Goal: Task Accomplishment & Management: Complete application form

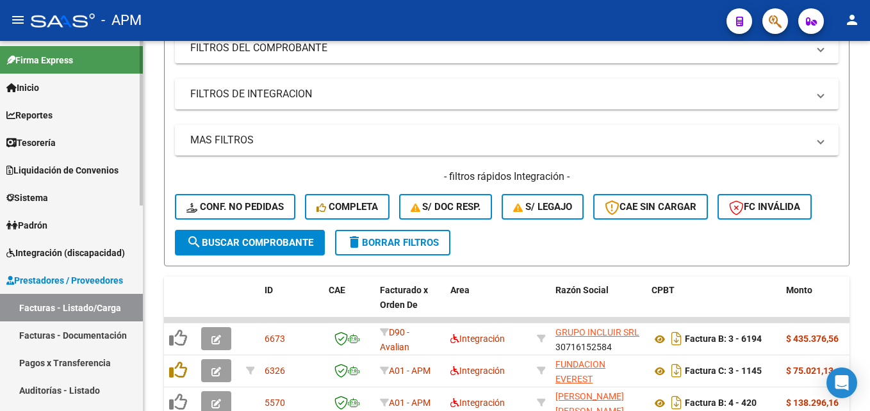
click at [94, 112] on link "Reportes" at bounding box center [71, 115] width 143 height 28
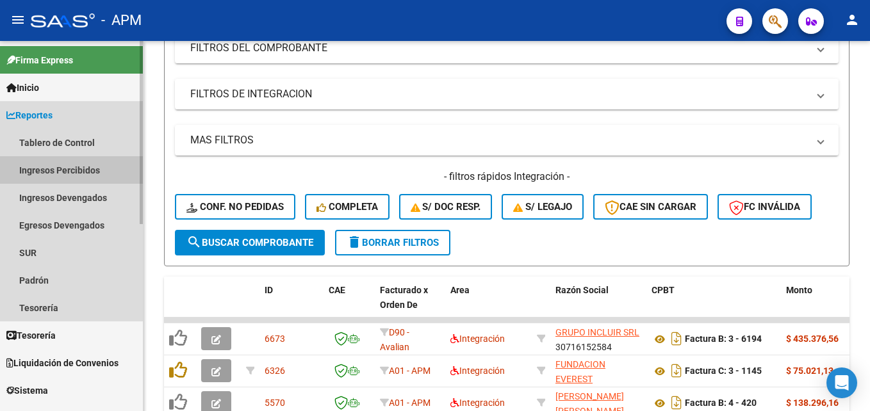
click at [68, 175] on link "Ingresos Percibidos" at bounding box center [71, 170] width 143 height 28
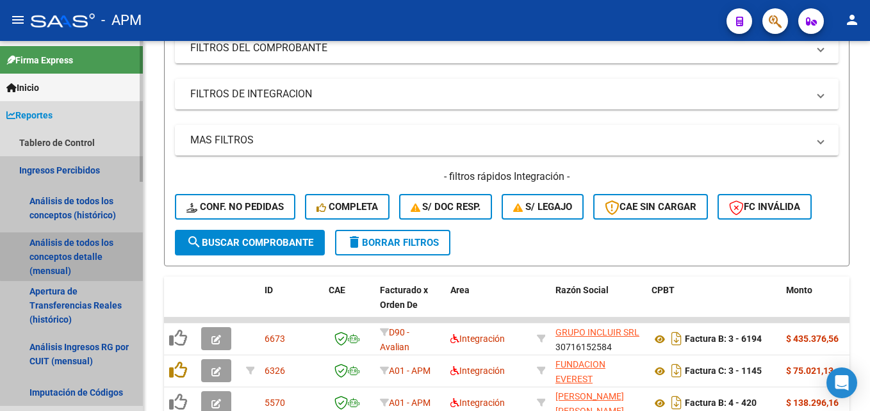
click at [79, 243] on link "Análisis de todos los conceptos detalle (mensual)" at bounding box center [71, 257] width 143 height 49
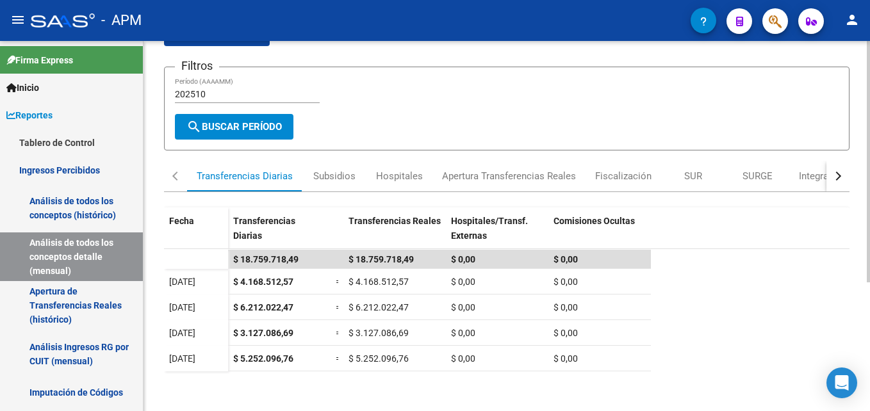
scroll to position [69, 0]
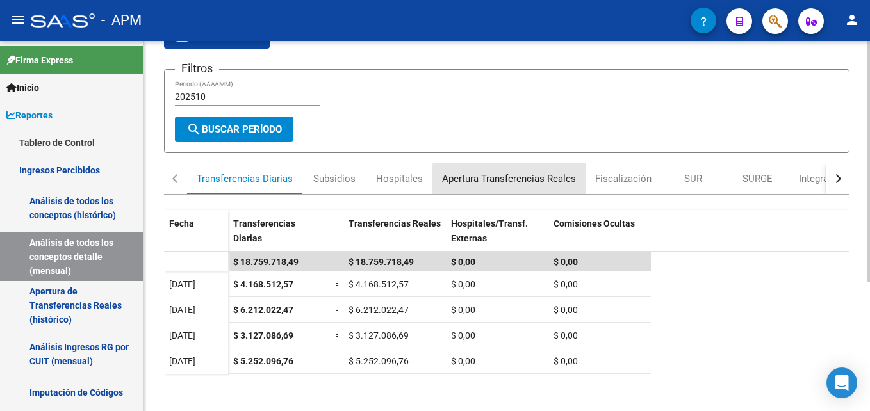
click at [569, 179] on div "Apertura Transferencias Reales" at bounding box center [509, 179] width 134 height 14
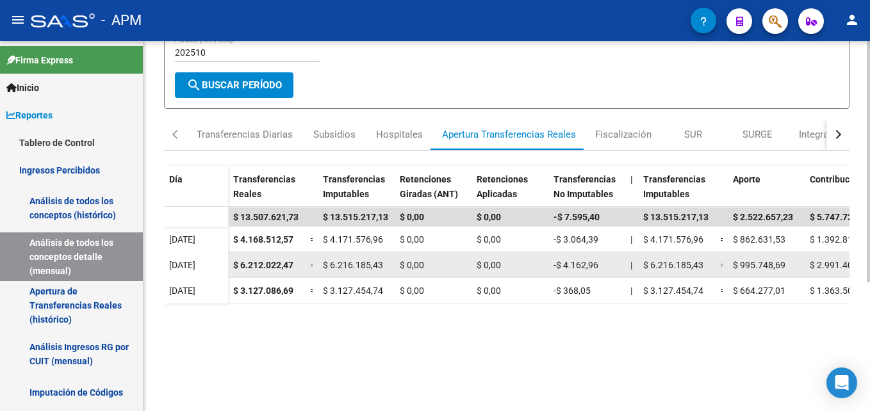
scroll to position [128, 0]
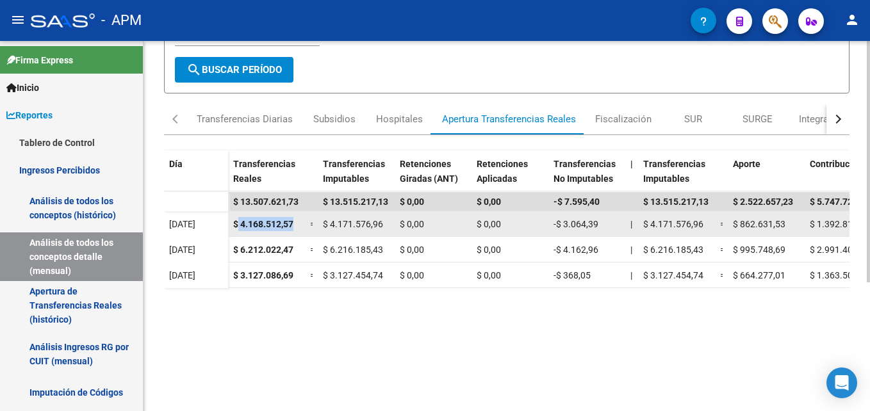
drag, startPoint x: 239, startPoint y: 226, endPoint x: 302, endPoint y: 229, distance: 62.9
click at [302, 229] on datatable-body-cell "$ 4.168.512,57" at bounding box center [266, 223] width 77 height 25
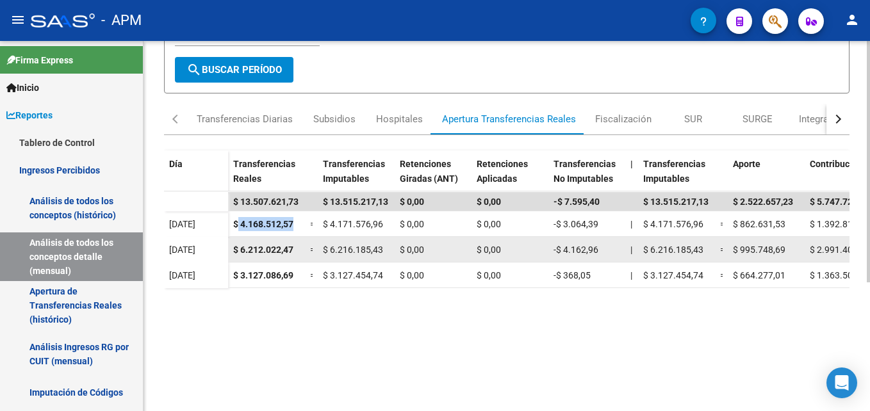
copy span "4.168.512,57"
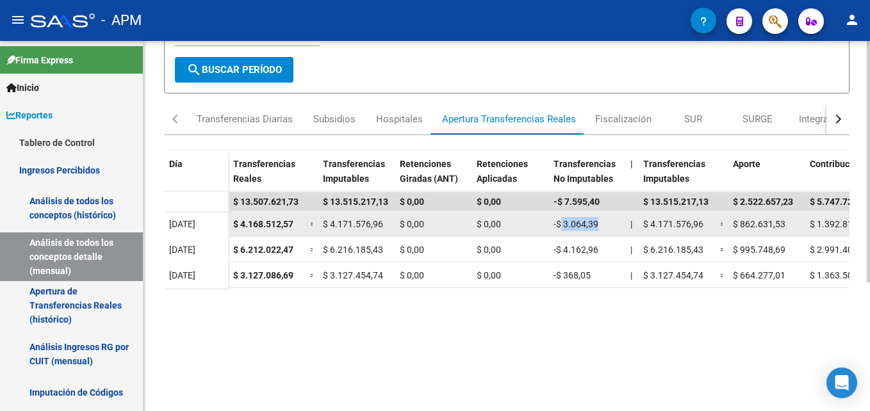
drag, startPoint x: 561, startPoint y: 224, endPoint x: 629, endPoint y: 229, distance: 68.1
click at [629, 229] on div "$ 4.168.512,57 = $ 4.171.576,96 $ 0,00 $ 0,00 -$ 3.064,39 | $ 4.171.576,96 = $ …" at bounding box center [795, 224] width 1134 height 26
copy span "3.064,39"
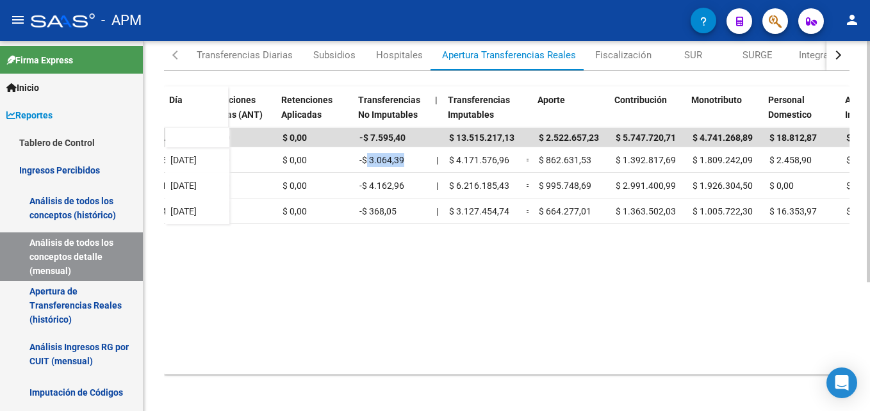
scroll to position [0, 195]
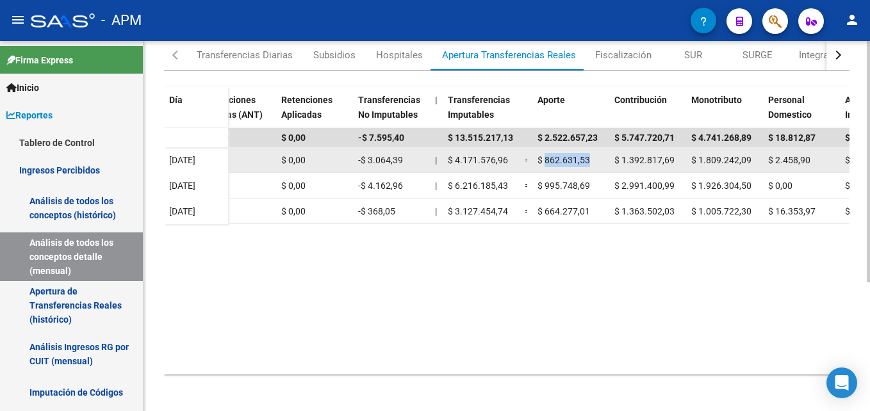
drag, startPoint x: 546, startPoint y: 157, endPoint x: 593, endPoint y: 161, distance: 46.9
click at [593, 161] on div "$ 862.631,53" at bounding box center [570, 160] width 67 height 15
copy span "862.631,53"
drag, startPoint x: 622, startPoint y: 158, endPoint x: 680, endPoint y: 163, distance: 58.5
click at [680, 163] on div "$ 1.392.817,69" at bounding box center [647, 160] width 67 height 15
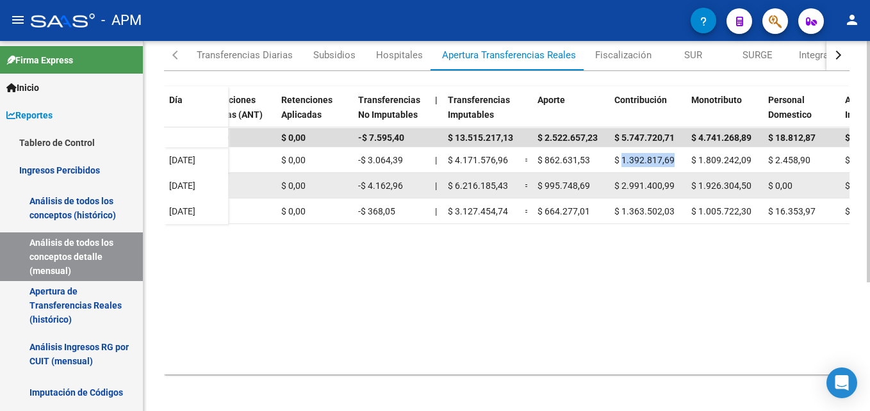
copy span "1.392.817,69"
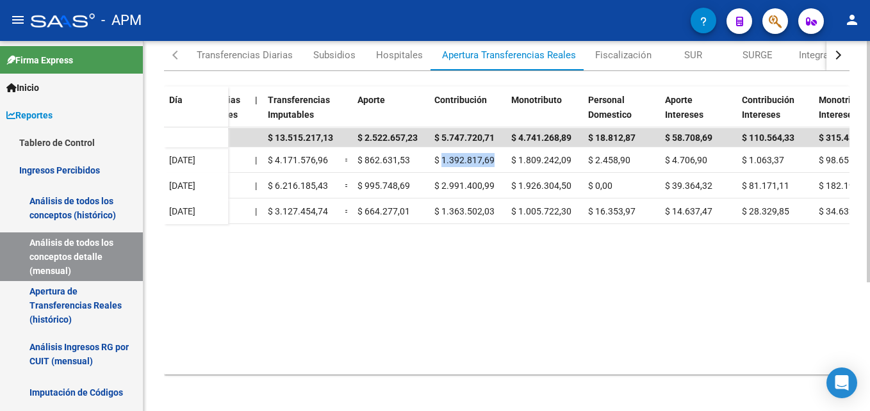
scroll to position [0, 382]
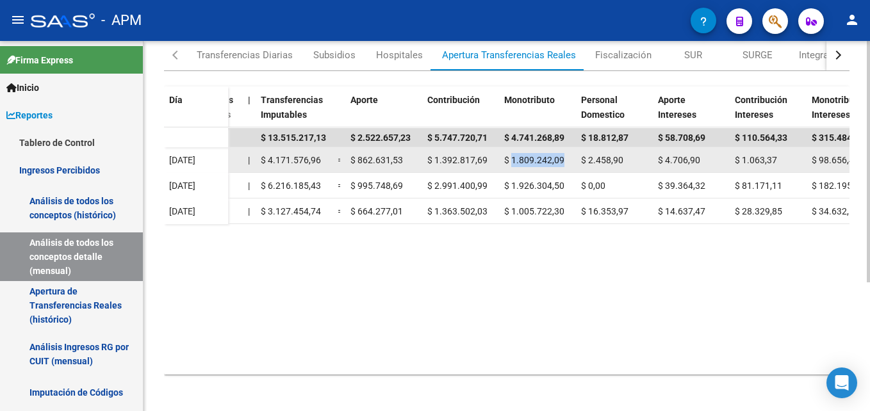
drag, startPoint x: 511, startPoint y: 156, endPoint x: 573, endPoint y: 165, distance: 62.7
click at [573, 165] on datatable-body-cell "$ 1.809.242,09" at bounding box center [537, 159] width 77 height 25
copy span "1.809.242,09"
drag, startPoint x: 587, startPoint y: 158, endPoint x: 624, endPoint y: 160, distance: 36.6
click at [624, 160] on div "$ 2.458,90" at bounding box center [614, 160] width 67 height 15
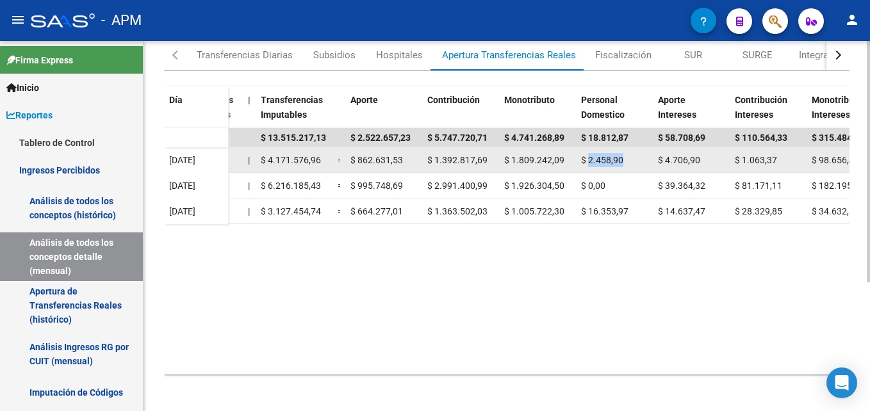
copy span "2.458,90"
drag, startPoint x: 667, startPoint y: 157, endPoint x: 716, endPoint y: 163, distance: 49.0
click at [716, 163] on div "$ 4.706,90" at bounding box center [691, 160] width 67 height 15
copy span "4.706,90"
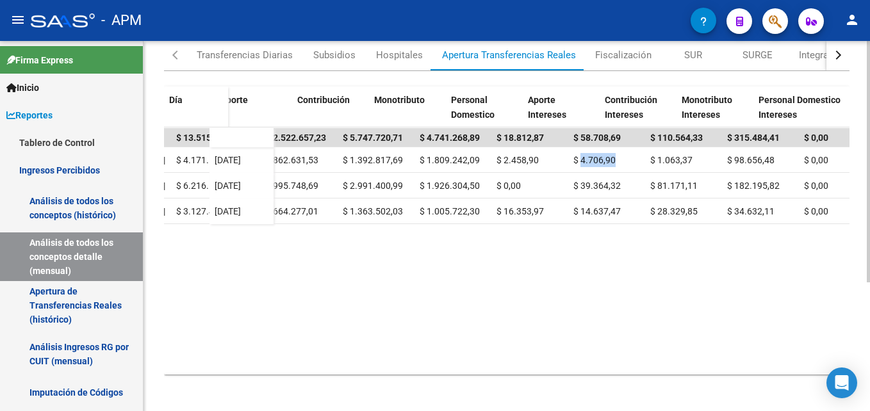
scroll to position [0, 512]
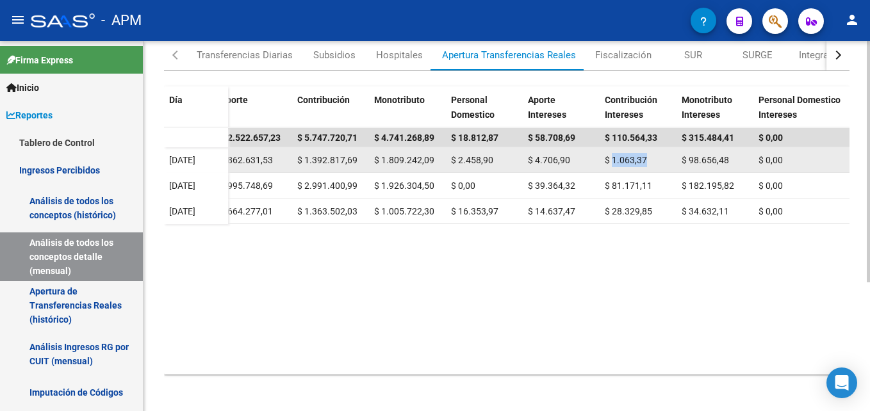
drag, startPoint x: 611, startPoint y: 159, endPoint x: 663, endPoint y: 164, distance: 52.1
click at [663, 164] on div "$ 1.063,37" at bounding box center [638, 160] width 67 height 15
copy span "1.063,37"
drag, startPoint x: 689, startPoint y: 160, endPoint x: 735, endPoint y: 163, distance: 46.8
click at [735, 163] on div "$ 98.656,48" at bounding box center [715, 160] width 67 height 15
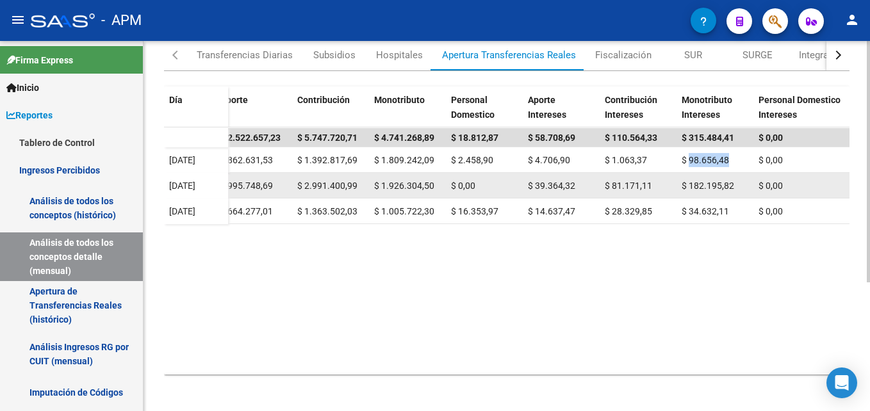
copy span "98.656,48"
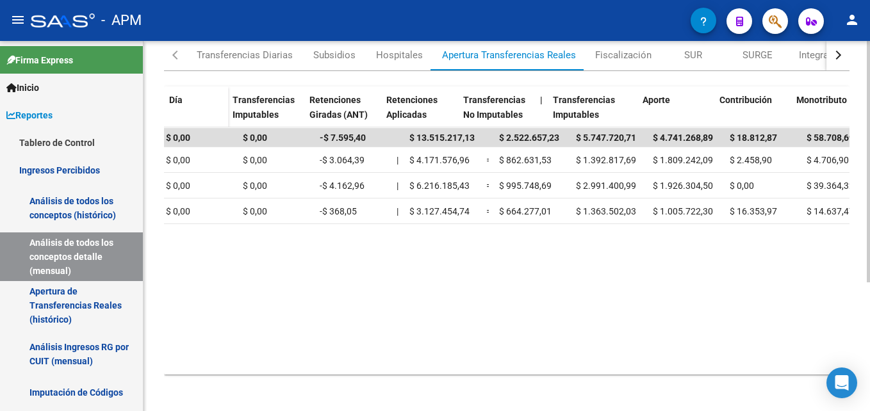
scroll to position [0, 0]
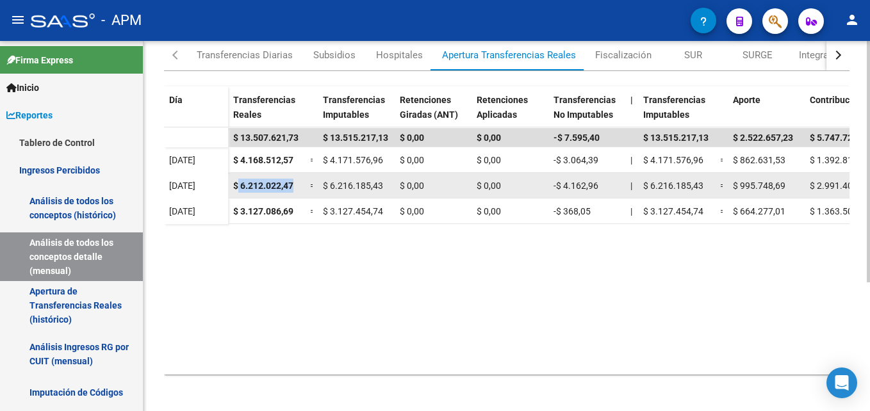
drag, startPoint x: 239, startPoint y: 181, endPoint x: 299, endPoint y: 184, distance: 60.3
click at [299, 184] on div "$ 6.212.022,47" at bounding box center [266, 186] width 67 height 15
copy span "6.212.022,47"
drag, startPoint x: 562, startPoint y: 183, endPoint x: 604, endPoint y: 184, distance: 41.7
click at [604, 184] on div "-$ 4.162,96" at bounding box center [586, 186] width 67 height 15
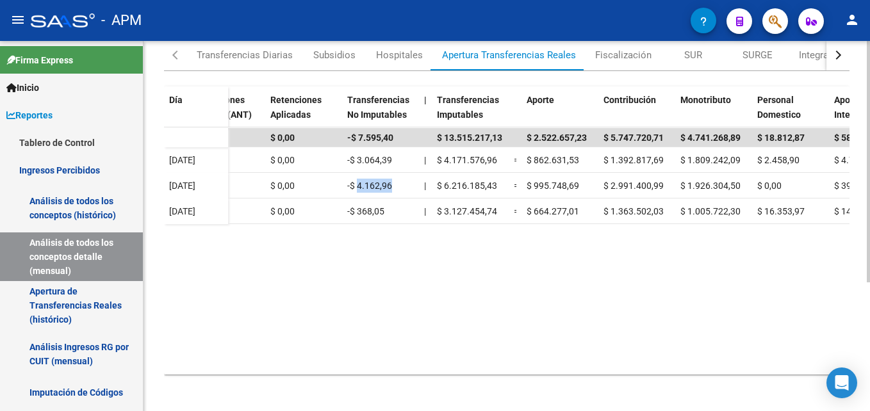
scroll to position [0, 252]
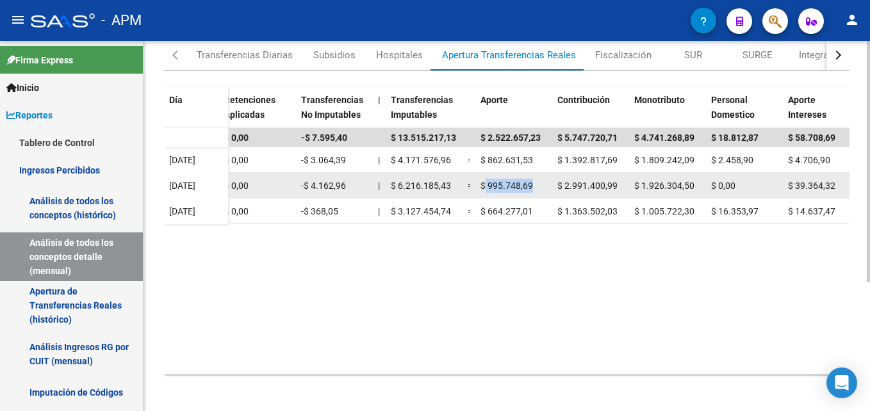
drag, startPoint x: 485, startPoint y: 182, endPoint x: 533, endPoint y: 190, distance: 48.7
click at [533, 190] on div "$ 995.748,69" at bounding box center [513, 186] width 67 height 15
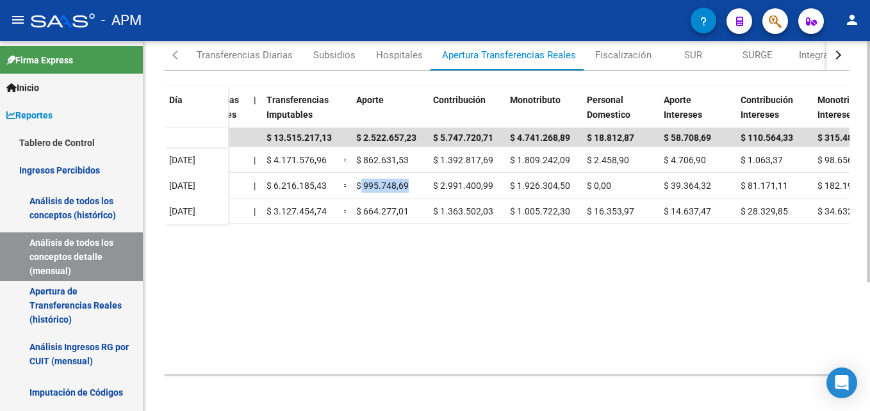
scroll to position [0, 381]
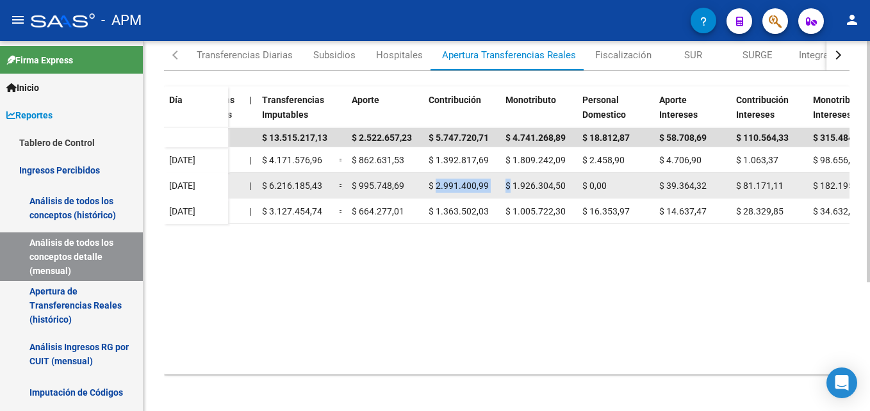
drag, startPoint x: 436, startPoint y: 182, endPoint x: 511, endPoint y: 184, distance: 75.6
click at [511, 184] on div "$ 6.212.022,47 = $ 6.216.185,43 $ 0,00 $ 0,00 -$ 4.162,96 | $ 6.216.185,43 = $ …" at bounding box center [414, 186] width 1134 height 26
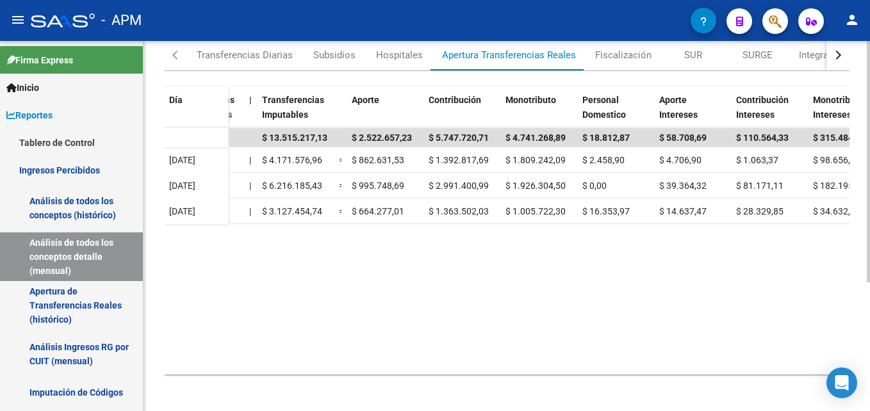
click at [491, 232] on datatable-body "$ 13.507.621,73 $ 13.515.217,13 $ 0,00 $ 0,00 -$ 7.595,40 $ 13.515.217,13 $ 2.5…" at bounding box center [506, 250] width 685 height 247
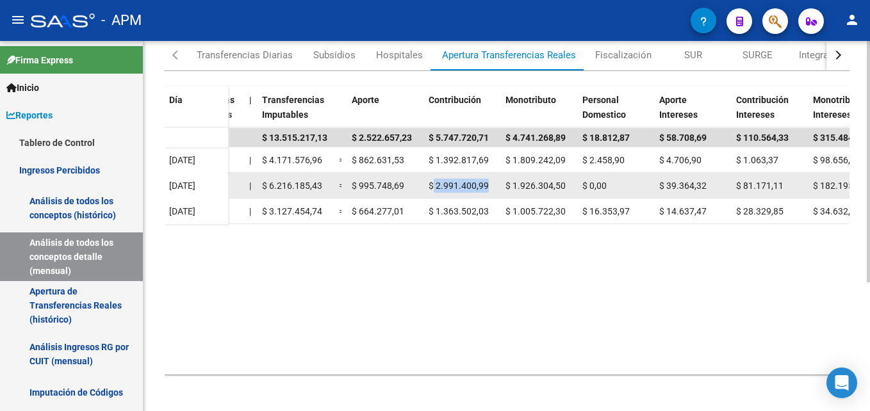
drag, startPoint x: 434, startPoint y: 184, endPoint x: 486, endPoint y: 179, distance: 52.7
click at [486, 181] on span "$ 2.991.400,99" at bounding box center [459, 186] width 60 height 10
drag, startPoint x: 514, startPoint y: 180, endPoint x: 564, endPoint y: 177, distance: 50.0
click at [564, 179] on div "$ 1.926.304,50" at bounding box center [538, 186] width 67 height 15
drag, startPoint x: 664, startPoint y: 183, endPoint x: 713, endPoint y: 181, distance: 49.4
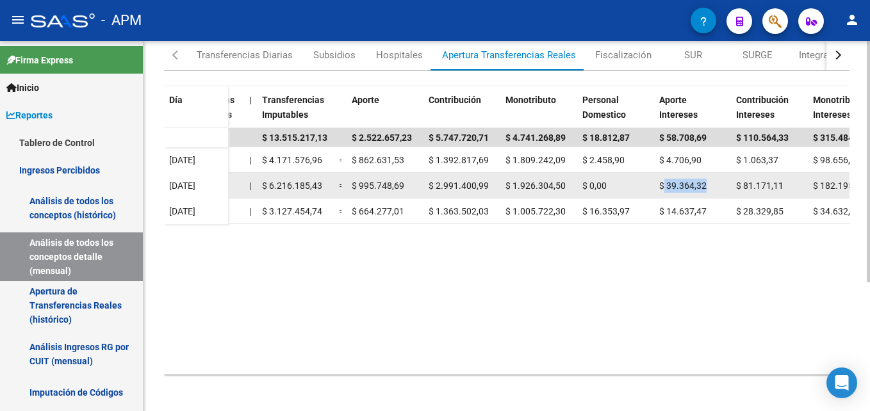
click at [713, 181] on div "$ 39.364,32" at bounding box center [692, 186] width 67 height 15
drag, startPoint x: 742, startPoint y: 185, endPoint x: 793, endPoint y: 176, distance: 51.5
click at [793, 176] on datatable-body-cell "$ 81.171,11" at bounding box center [769, 185] width 77 height 25
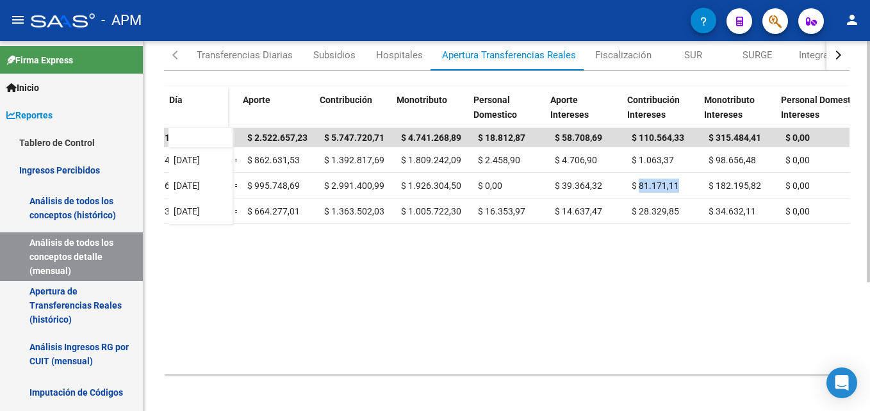
scroll to position [0, 512]
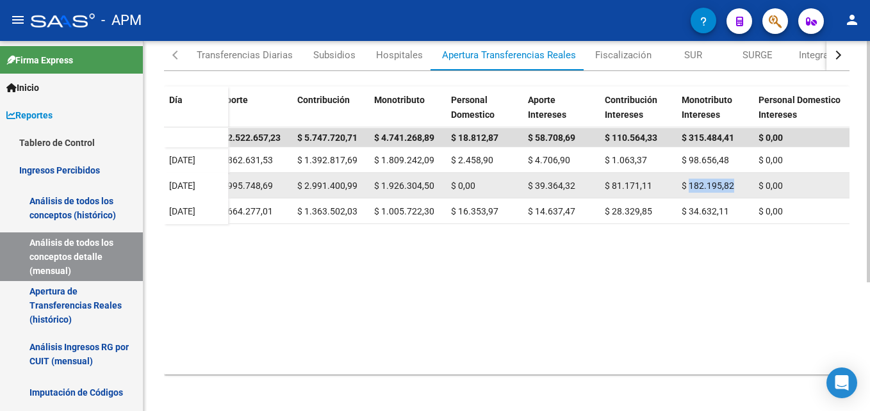
drag, startPoint x: 688, startPoint y: 182, endPoint x: 737, endPoint y: 186, distance: 49.5
click at [737, 186] on div "$ 182.195,82" at bounding box center [715, 186] width 67 height 15
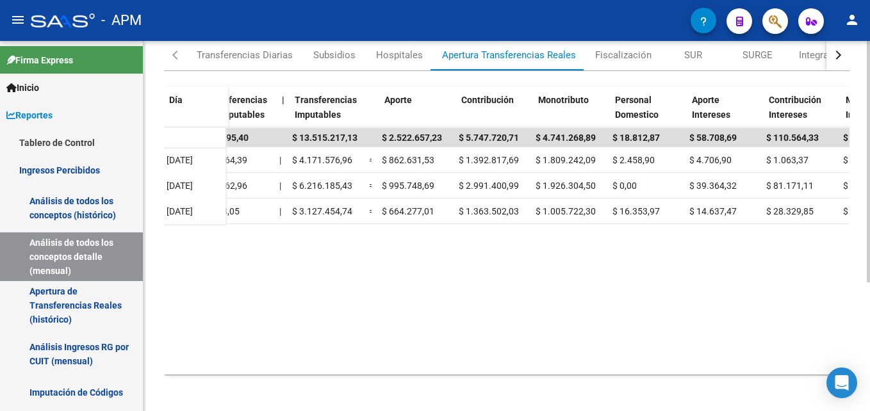
scroll to position [0, 356]
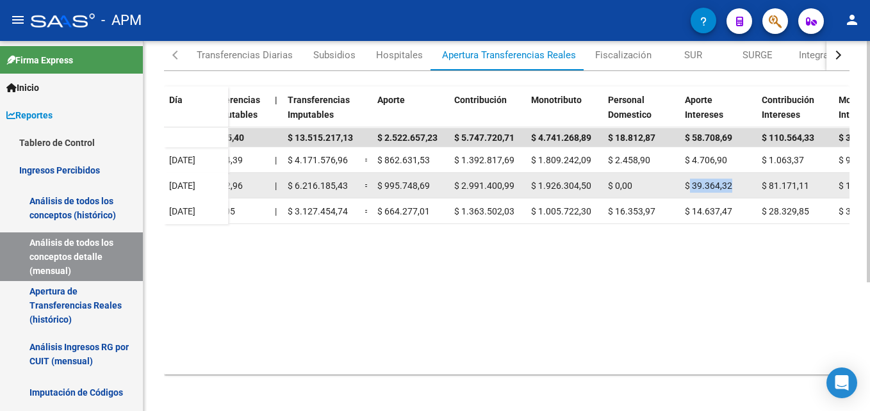
drag, startPoint x: 691, startPoint y: 186, endPoint x: 739, endPoint y: 178, distance: 49.3
click at [739, 179] on div "$ 39.364,32" at bounding box center [718, 186] width 67 height 15
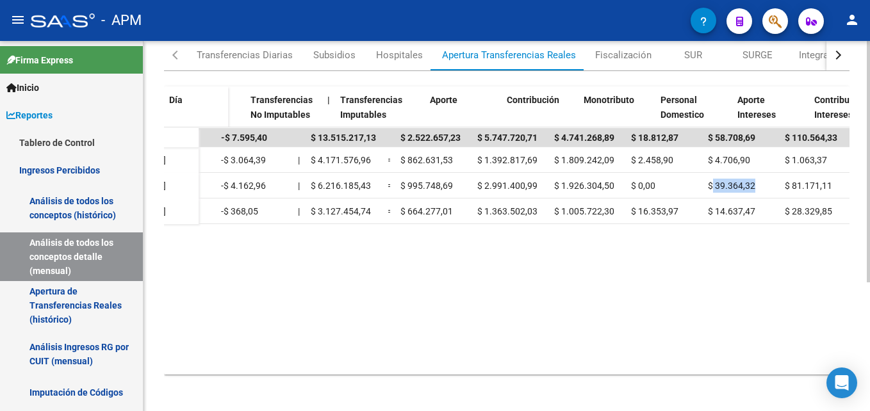
scroll to position [0, 0]
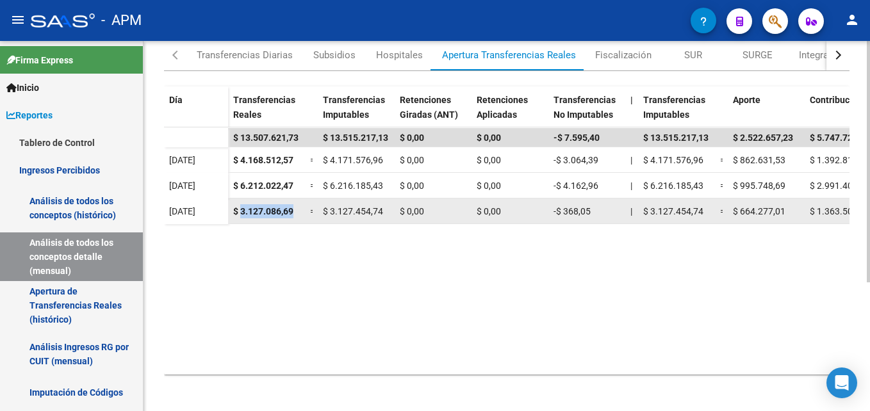
drag, startPoint x: 240, startPoint y: 206, endPoint x: 297, endPoint y: 209, distance: 57.1
click at [297, 209] on div "$ 3.127.086,69" at bounding box center [266, 211] width 67 height 15
drag, startPoint x: 562, startPoint y: 208, endPoint x: 602, endPoint y: 209, distance: 40.4
click at [602, 209] on div "-$ 368,05" at bounding box center [586, 211] width 67 height 15
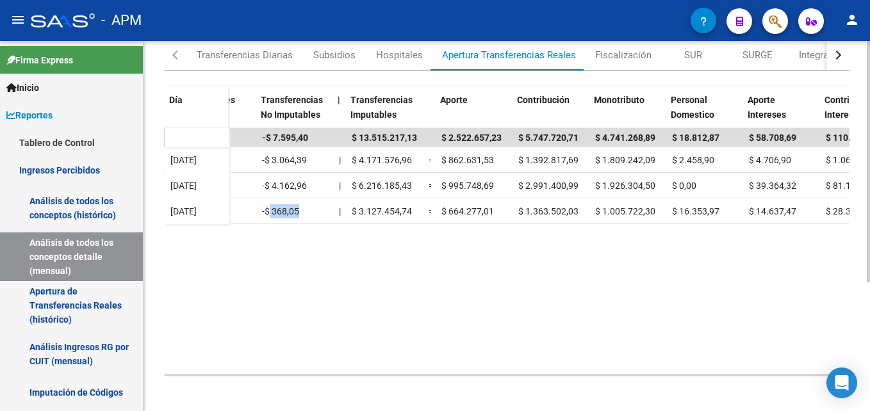
scroll to position [0, 293]
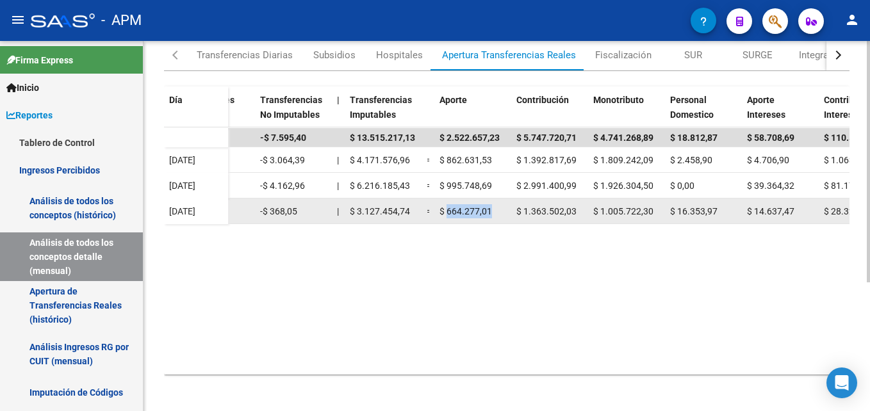
drag, startPoint x: 448, startPoint y: 209, endPoint x: 496, endPoint y: 212, distance: 48.1
click at [496, 212] on div "$ 664.277,01" at bounding box center [472, 211] width 67 height 15
drag, startPoint x: 525, startPoint y: 209, endPoint x: 591, endPoint y: 213, distance: 66.1
click at [591, 213] on div "$ 3.127.086,69 = $ 3.127.454,74 $ 0,00 $ 0,00 -$ 368,05 | $ 3.127.454,74 = $ 66…" at bounding box center [502, 212] width 1134 height 26
drag, startPoint x: 602, startPoint y: 207, endPoint x: 655, endPoint y: 198, distance: 53.9
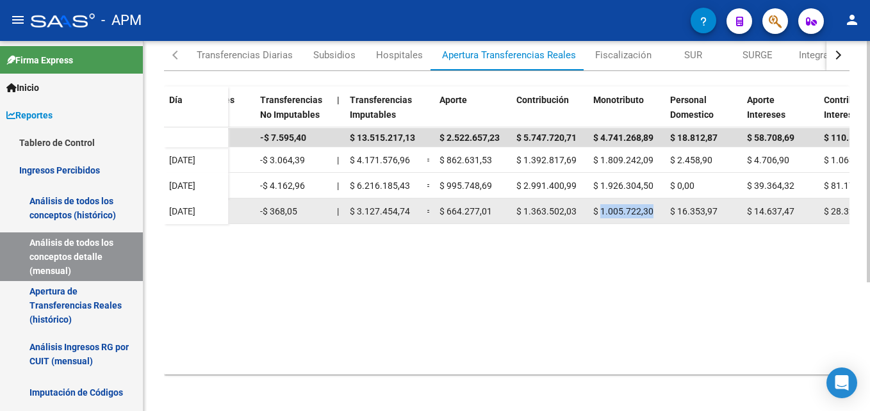
click at [655, 199] on datatable-body-cell "$ 1.005.722,30" at bounding box center [626, 211] width 77 height 25
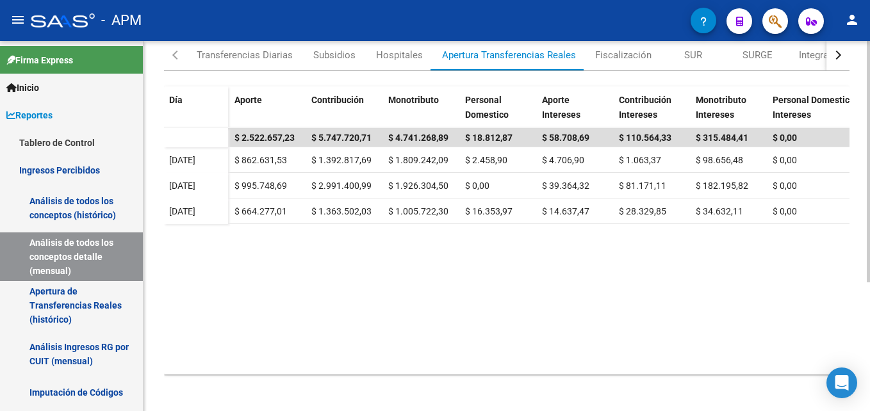
scroll to position [0, 502]
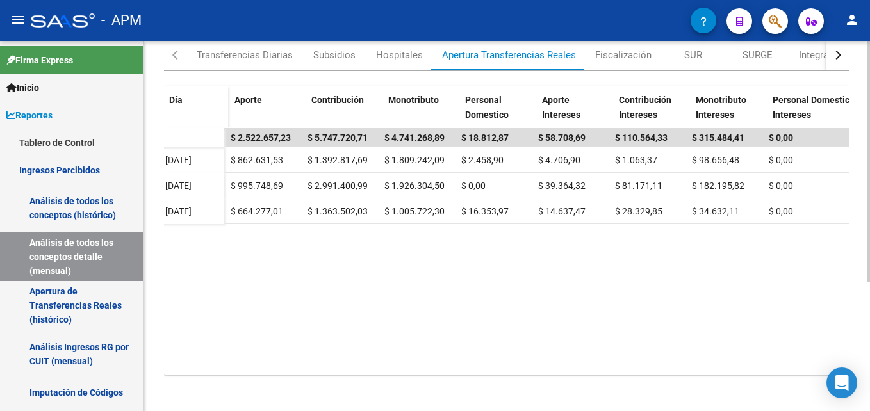
drag, startPoint x: 612, startPoint y: 374, endPoint x: 726, endPoint y: 375, distance: 114.0
click at [726, 375] on div "Día Transferencias Reales Transferencias Imputables Retenciones Giradas (ANT) R…" at bounding box center [506, 227] width 685 height 313
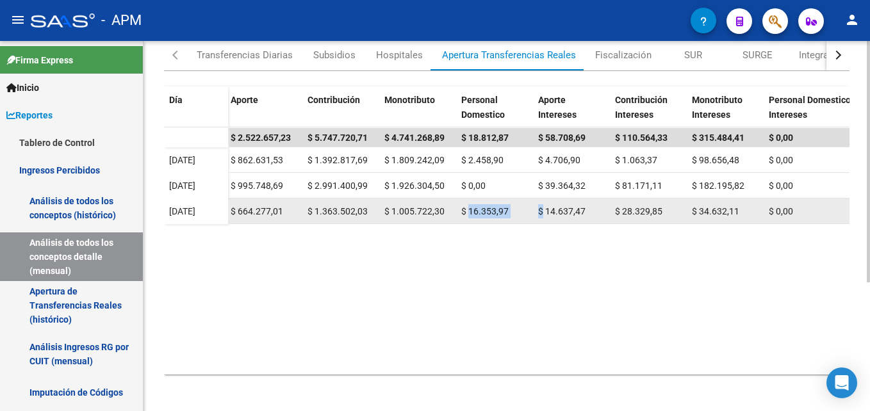
drag, startPoint x: 470, startPoint y: 211, endPoint x: 541, endPoint y: 215, distance: 70.6
click at [541, 215] on div "$ 3.127.086,69 = $ 3.127.454,74 $ 0,00 $ 0,00 -$ 368,05 | $ 3.127.454,74 = $ 66…" at bounding box center [293, 212] width 1134 height 26
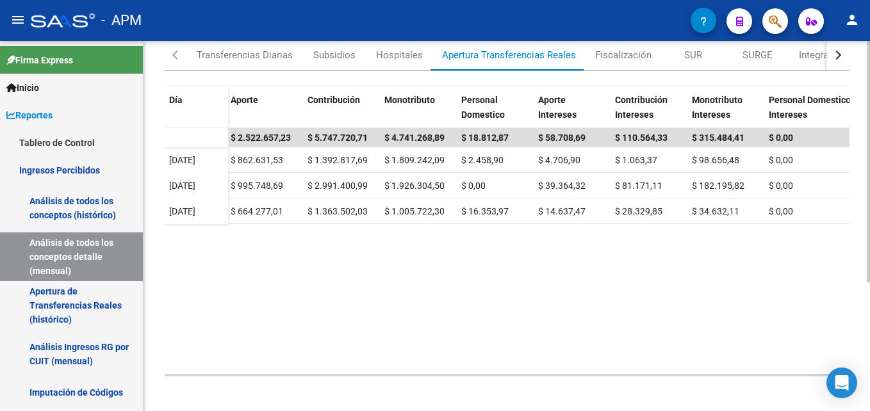
drag, startPoint x: 541, startPoint y: 215, endPoint x: 490, endPoint y: 268, distance: 73.9
click at [490, 296] on datatable-body "$ 13.507.621,73 $ 13.515.217,13 $ 0,00 $ 0,00 -$ 7.595,40 $ 13.515.217,13 $ 2.5…" at bounding box center [506, 250] width 685 height 247
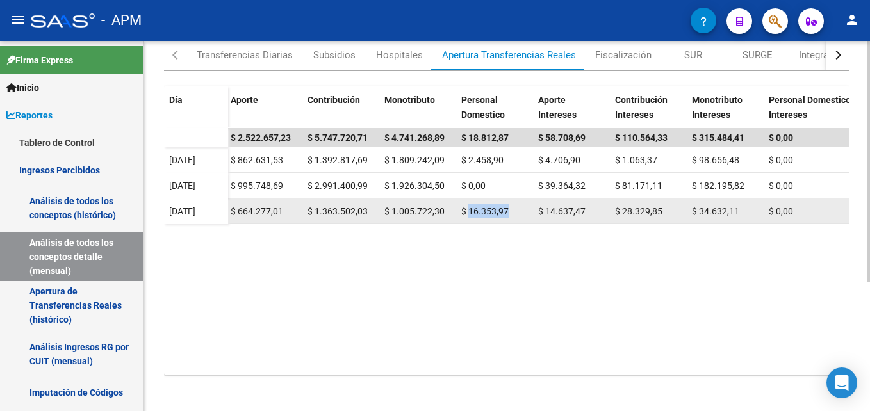
drag, startPoint x: 470, startPoint y: 209, endPoint x: 507, endPoint y: 208, distance: 37.2
click at [507, 208] on span "$ 16.353,97" at bounding box center [484, 211] width 47 height 10
drag, startPoint x: 543, startPoint y: 209, endPoint x: 593, endPoint y: 213, distance: 49.4
click at [593, 213] on div "$ 14.637,47" at bounding box center [571, 211] width 67 height 15
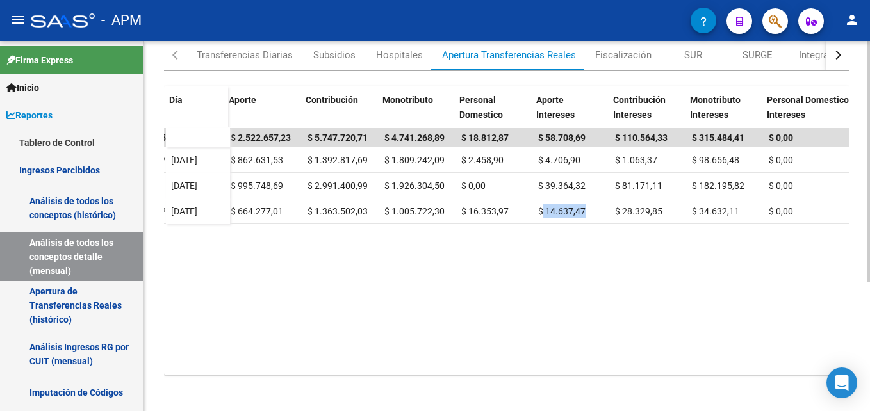
scroll to position [0, 512]
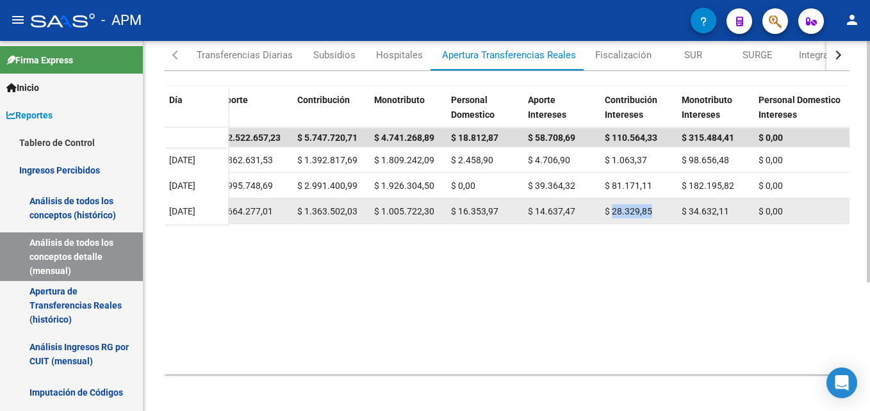
drag, startPoint x: 612, startPoint y: 205, endPoint x: 659, endPoint y: 211, distance: 46.6
click at [659, 211] on div "$ 28.329,85" at bounding box center [638, 211] width 67 height 15
drag, startPoint x: 687, startPoint y: 206, endPoint x: 736, endPoint y: 209, distance: 48.8
click at [736, 209] on div "$ 34.632,11" at bounding box center [715, 211] width 67 height 15
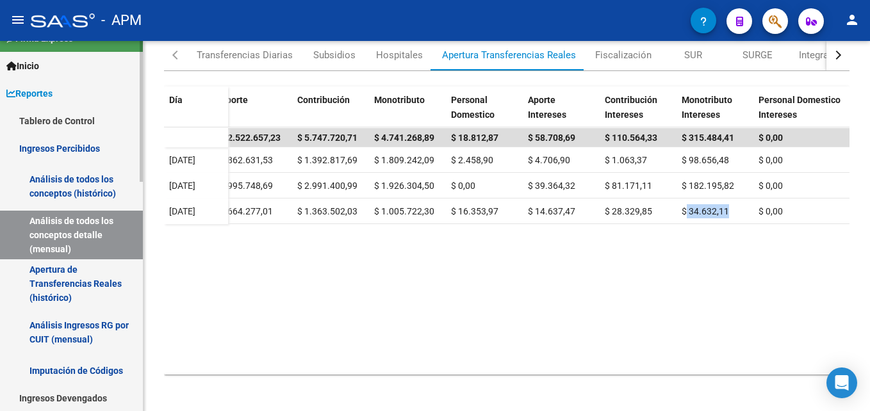
scroll to position [0, 0]
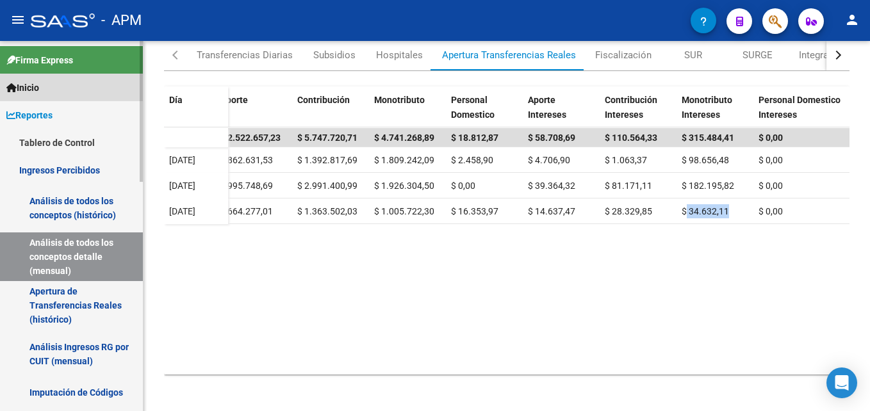
click at [93, 89] on link "Inicio" at bounding box center [71, 88] width 143 height 28
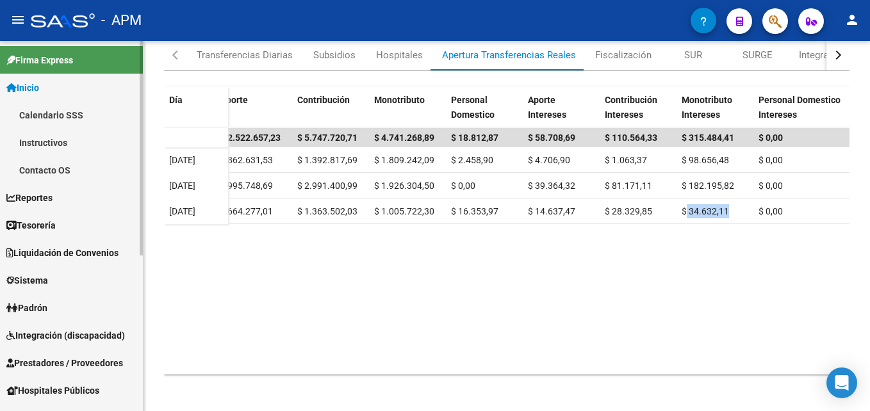
click at [74, 83] on link "Inicio" at bounding box center [71, 88] width 143 height 28
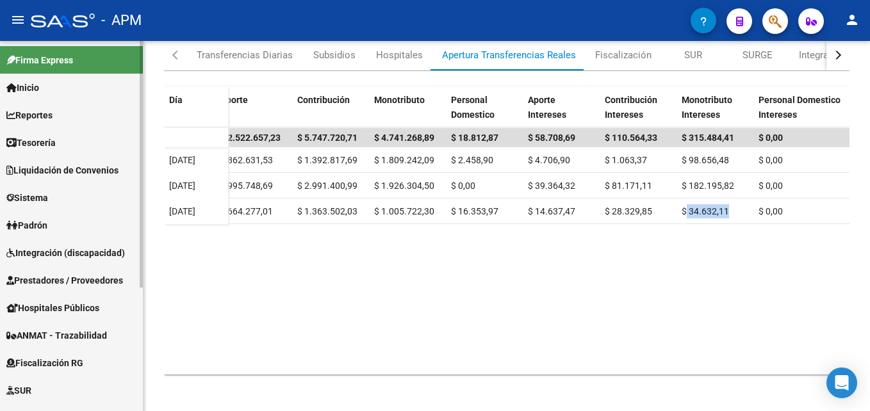
click at [92, 219] on link "Padrón" at bounding box center [71, 225] width 143 height 28
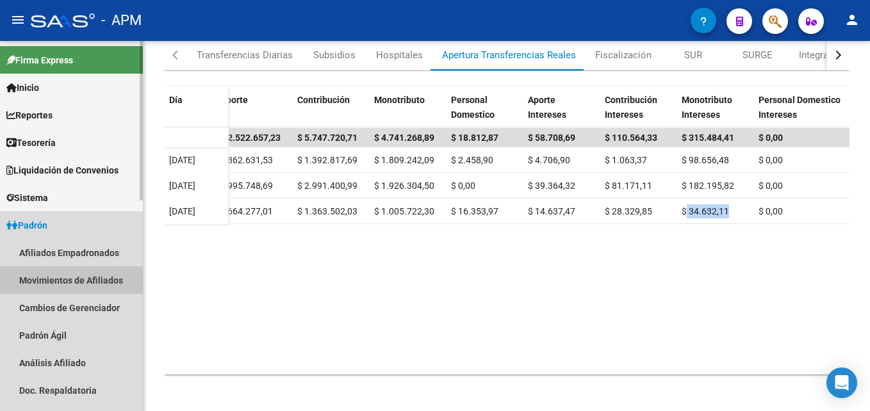
click at [90, 276] on link "Movimientos de Afiliados" at bounding box center [71, 280] width 143 height 28
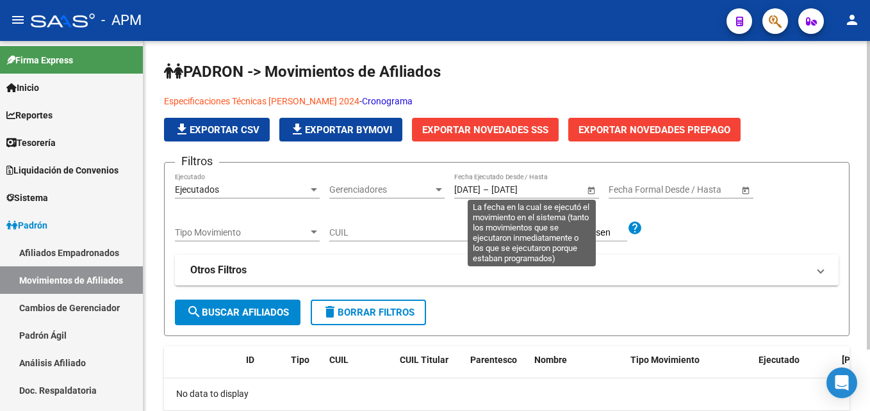
click at [592, 192] on span "Open calendar" at bounding box center [591, 190] width 31 height 31
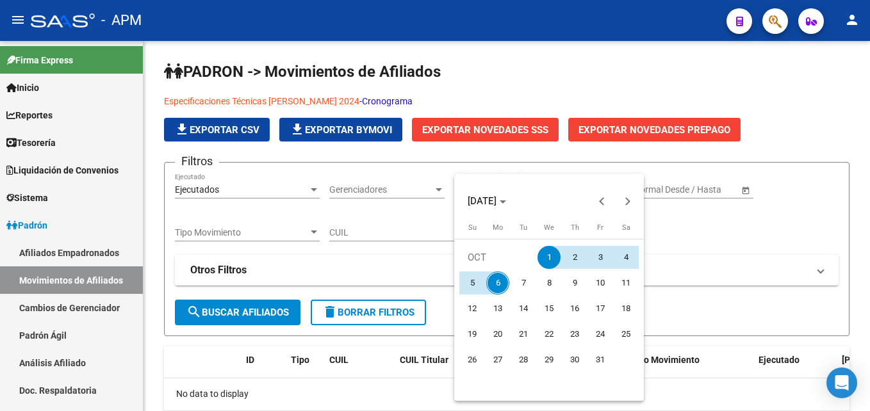
click at [743, 189] on div at bounding box center [435, 205] width 870 height 411
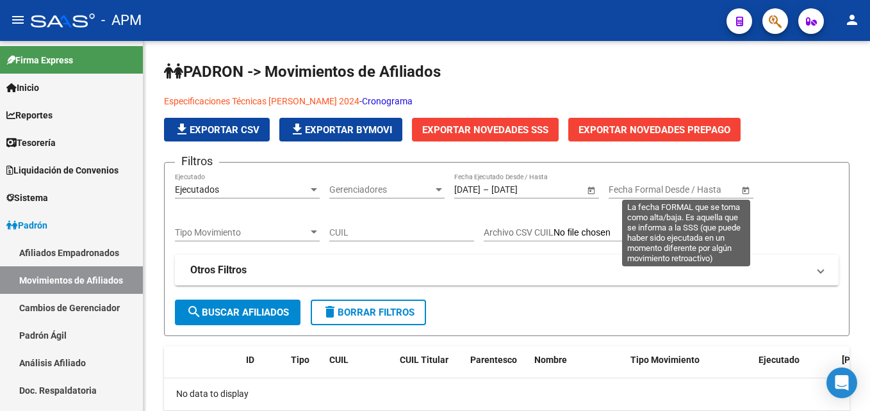
click at [743, 189] on span "Open calendar" at bounding box center [745, 190] width 31 height 31
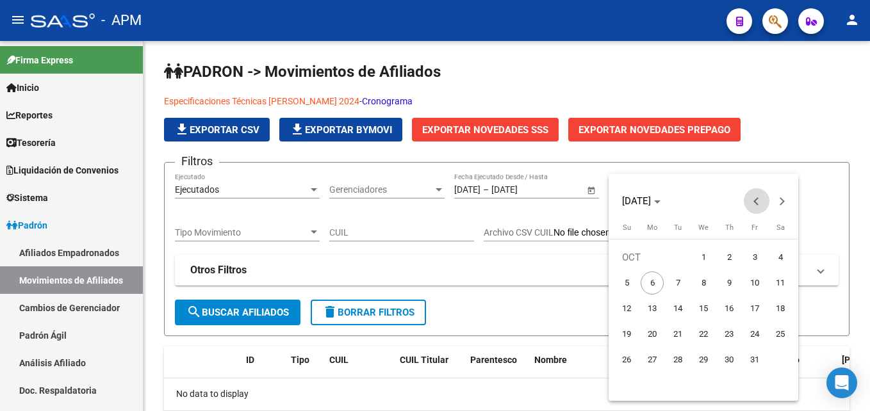
click at [755, 196] on span "Previous month" at bounding box center [757, 201] width 26 height 26
click at [659, 278] on span "1" at bounding box center [652, 283] width 23 height 23
type input "[DATE]"
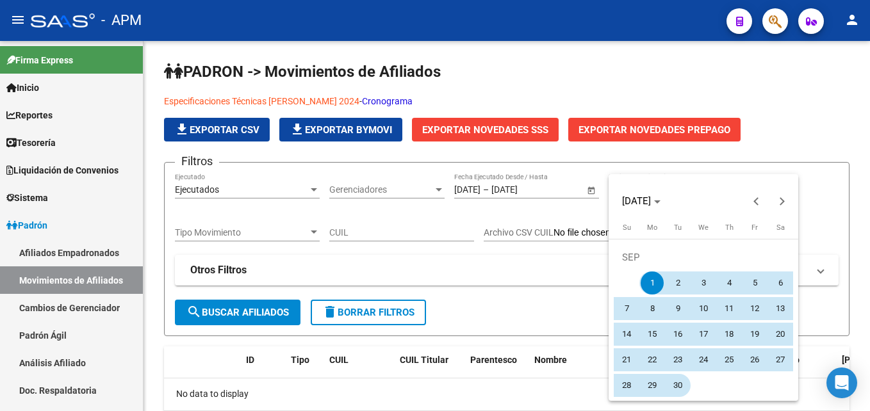
click at [684, 386] on span "30" at bounding box center [677, 385] width 23 height 23
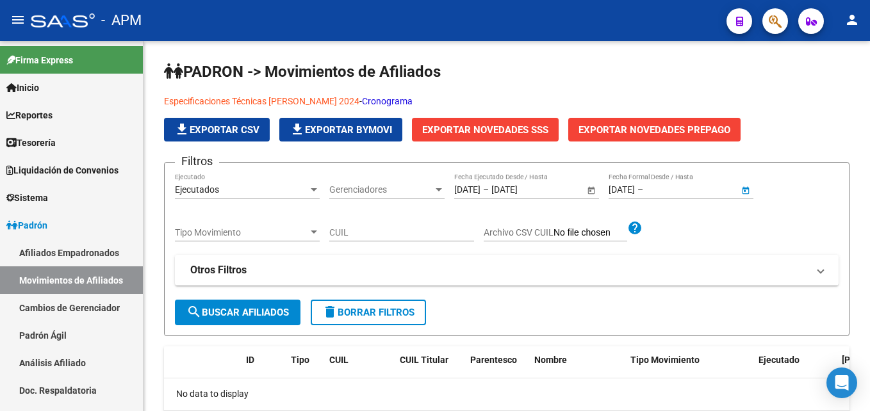
type input "[DATE]"
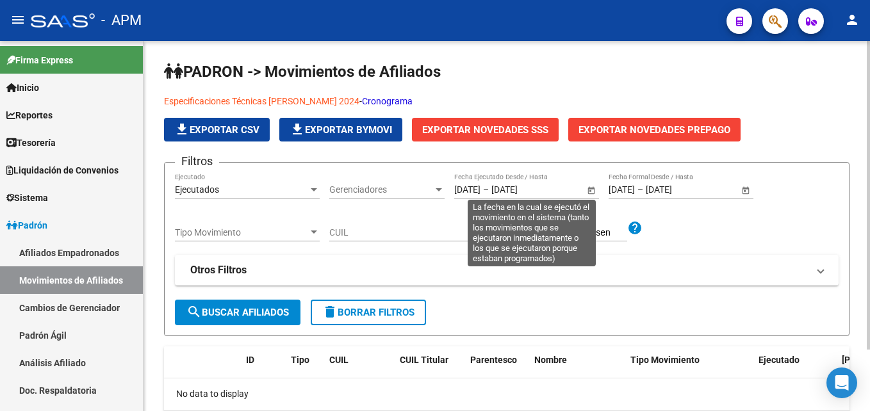
click at [589, 195] on span "Open calendar" at bounding box center [591, 190] width 31 height 31
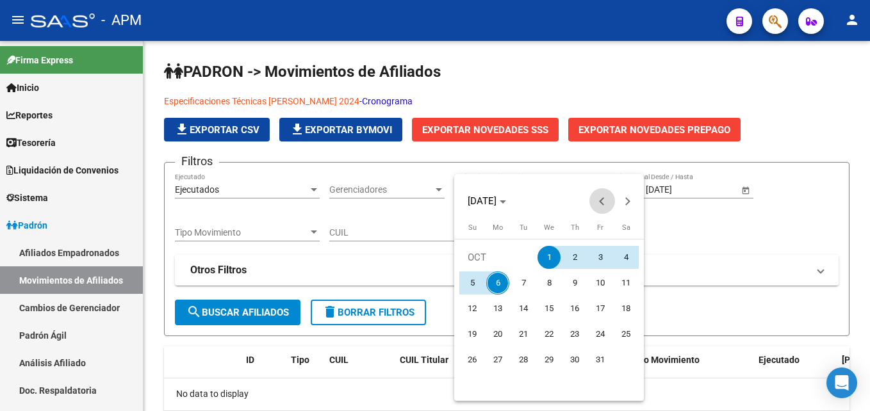
click at [600, 200] on button "Previous month" at bounding box center [602, 201] width 26 height 26
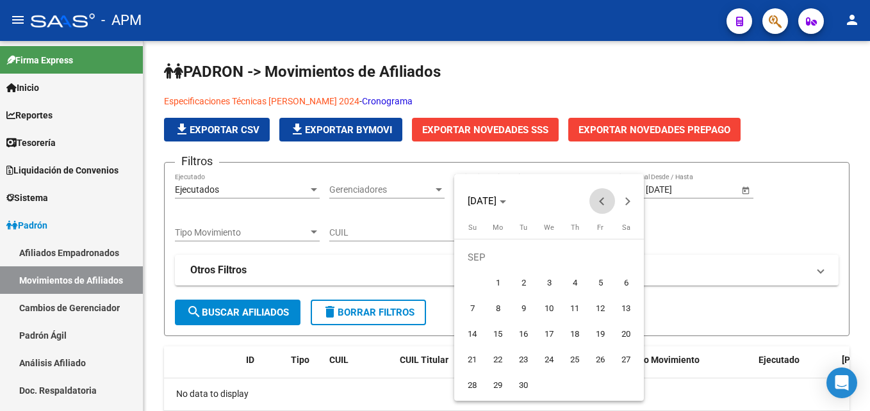
click at [600, 200] on button "Previous month" at bounding box center [602, 201] width 26 height 26
click at [591, 258] on span "1" at bounding box center [600, 257] width 23 height 23
type input "[DATE]"
click at [624, 204] on button "Next month" at bounding box center [628, 201] width 26 height 26
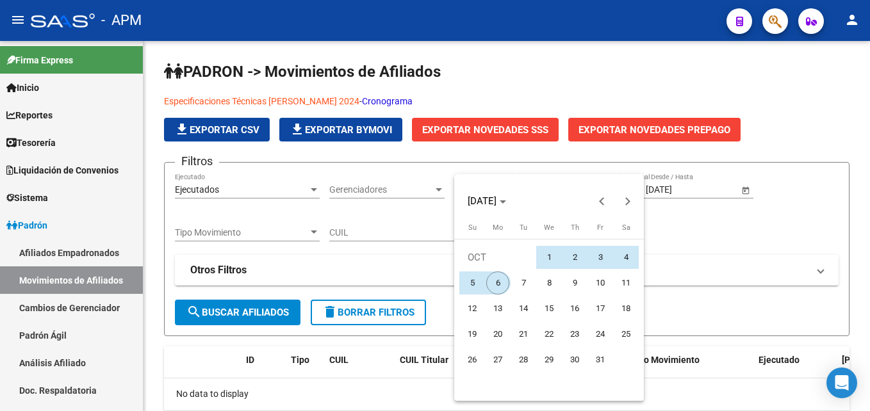
click at [500, 282] on span "6" at bounding box center [497, 283] width 23 height 23
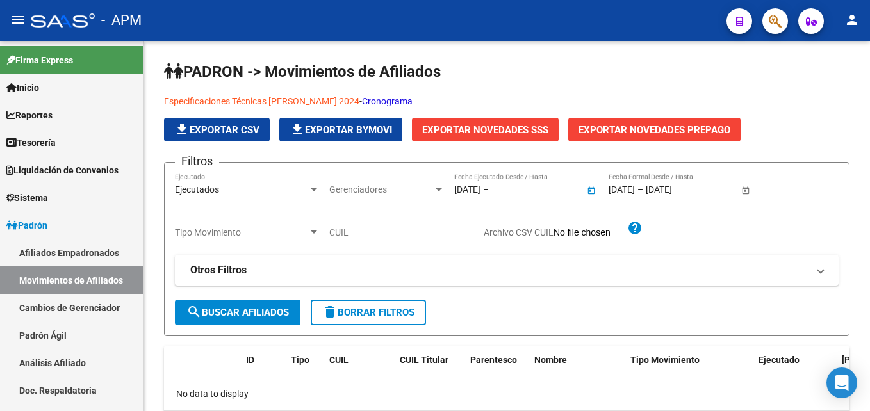
type input "[DATE]"
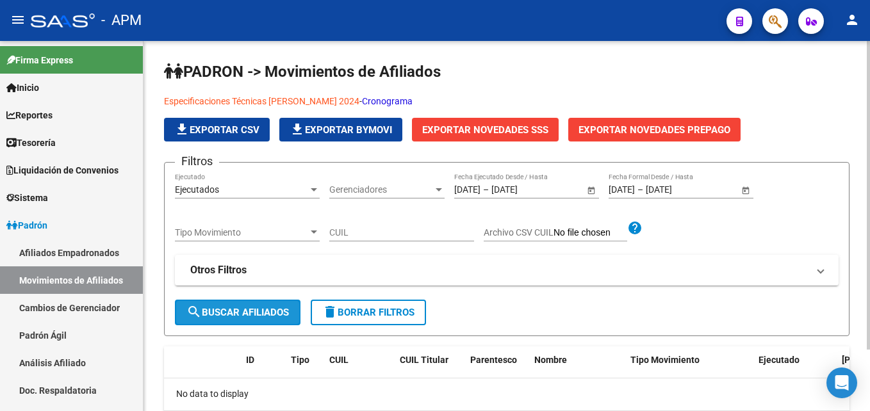
click at [248, 321] on button "search Buscar Afiliados" at bounding box center [238, 313] width 126 height 26
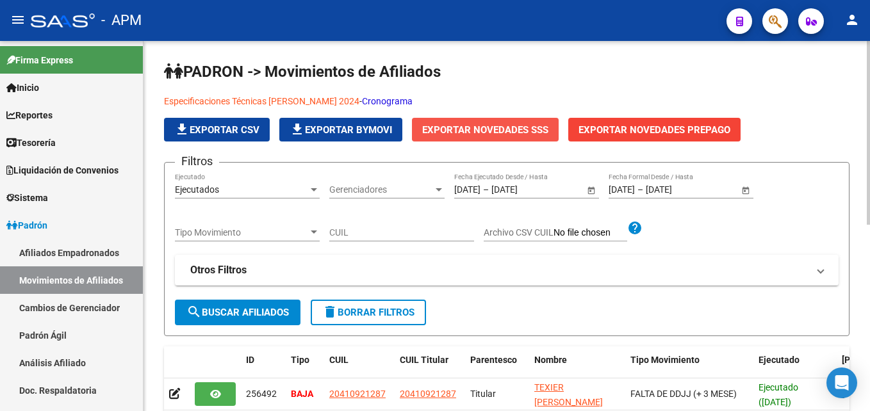
click at [491, 125] on span "Exportar Novedades SSS" at bounding box center [485, 130] width 126 height 12
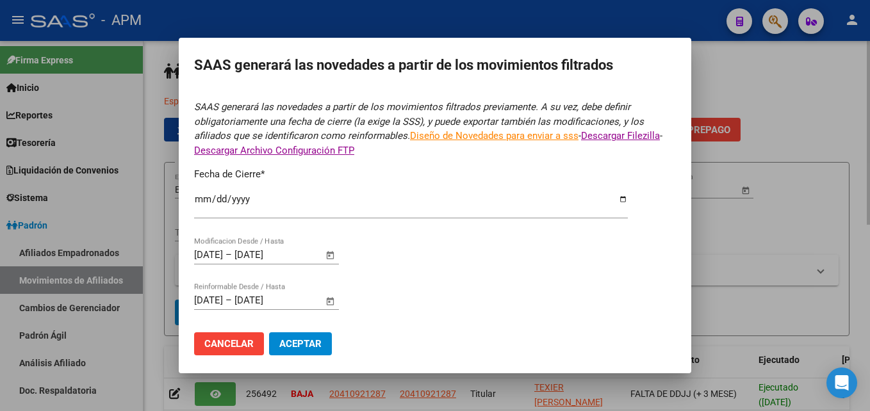
type input "[DATE]"
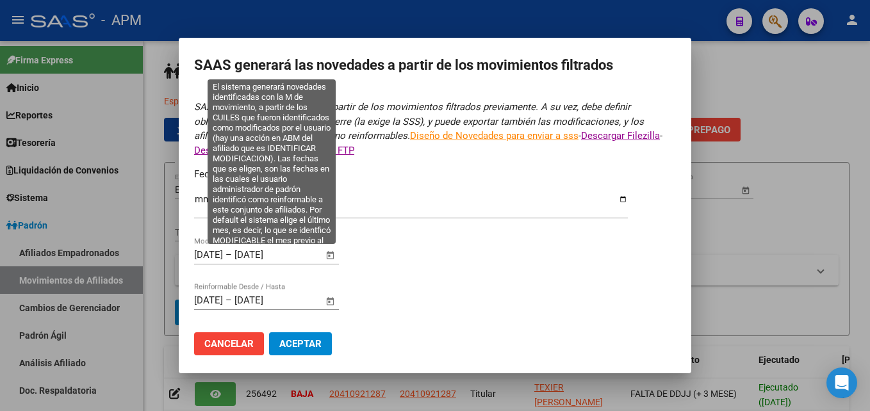
click at [332, 257] on span "Open calendar" at bounding box center [330, 255] width 31 height 31
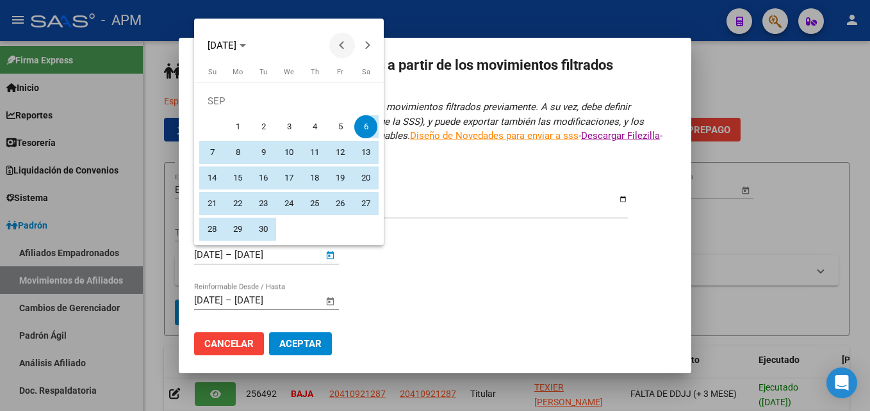
click at [341, 45] on button "Previous month" at bounding box center [342, 46] width 26 height 26
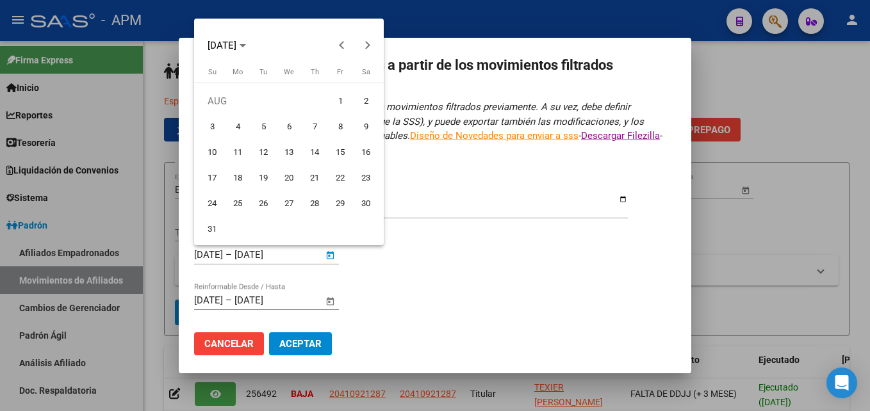
click at [336, 97] on span "1" at bounding box center [340, 101] width 23 height 23
type input "[DATE]"
click at [371, 37] on span "Next month" at bounding box center [368, 46] width 26 height 26
click at [371, 39] on span "Next month" at bounding box center [368, 46] width 26 height 26
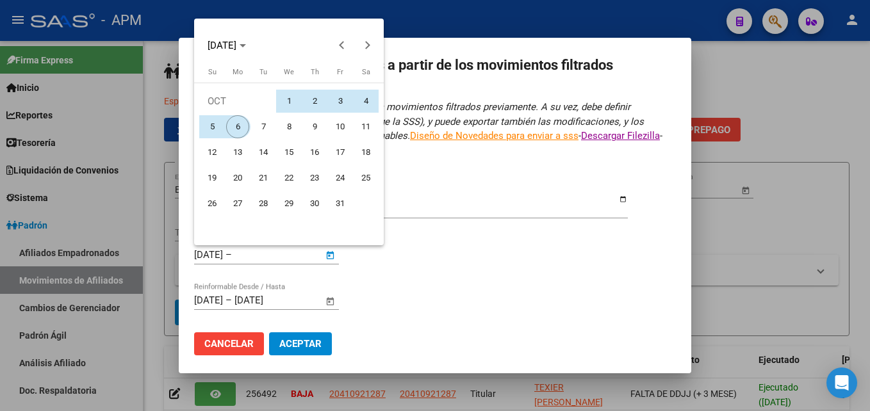
click at [238, 120] on span "6" at bounding box center [237, 126] width 23 height 23
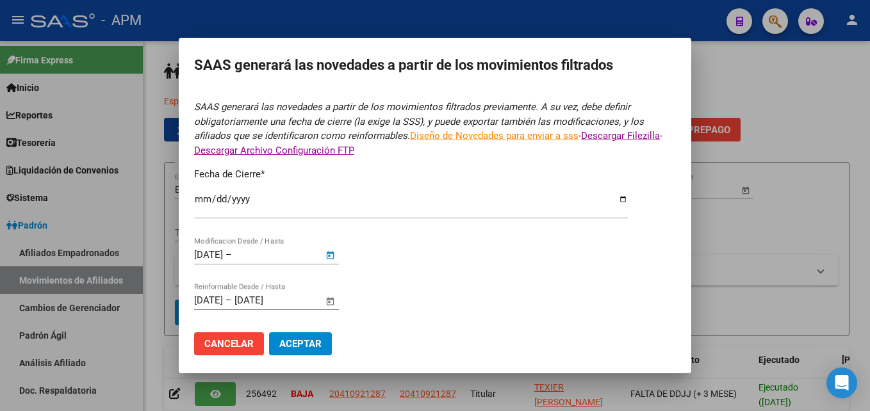
type input "[DATE]"
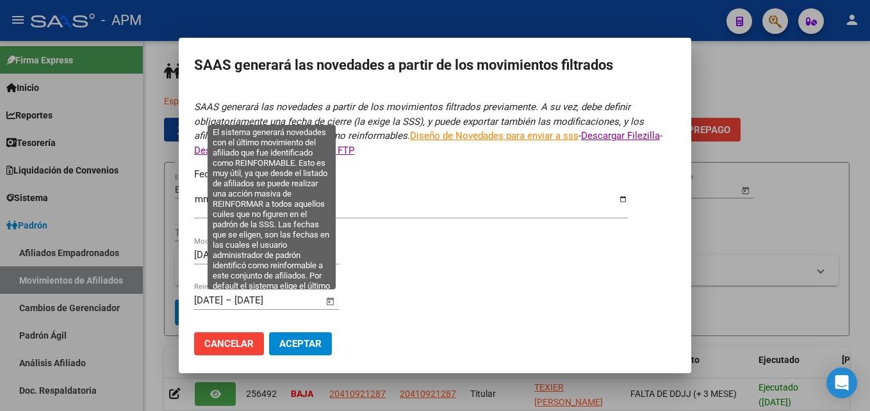
click at [329, 302] on span "Open calendar" at bounding box center [330, 301] width 31 height 31
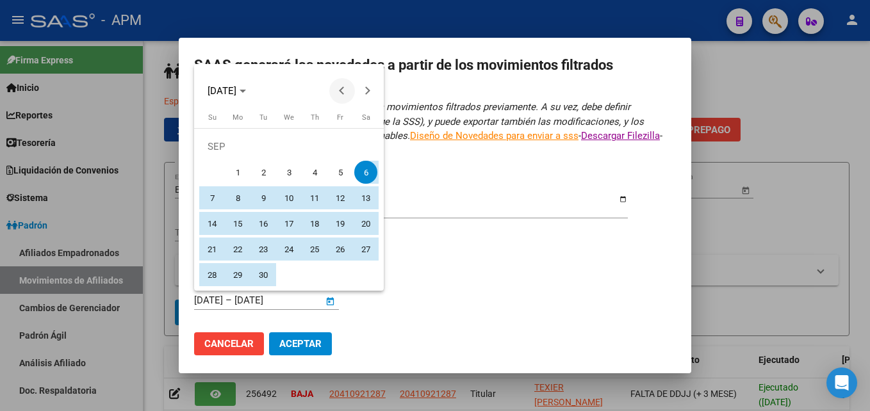
click at [346, 90] on button "Previous month" at bounding box center [342, 91] width 26 height 26
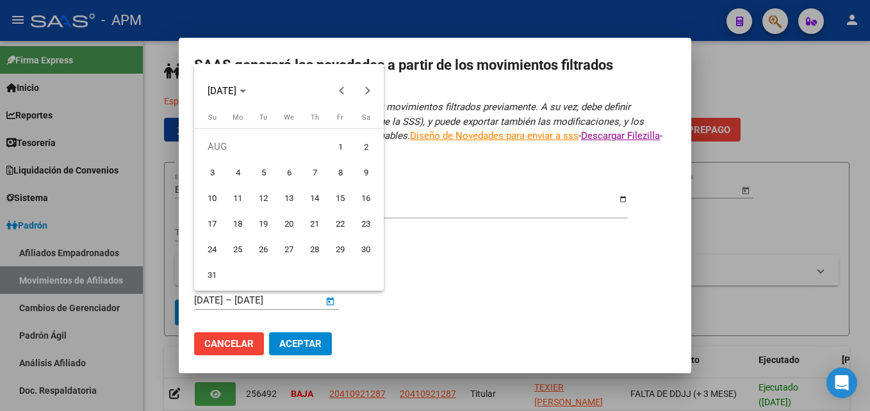
click at [332, 151] on span "1" at bounding box center [340, 146] width 23 height 23
type input "[DATE]"
click at [366, 97] on span "Next month" at bounding box center [368, 91] width 26 height 26
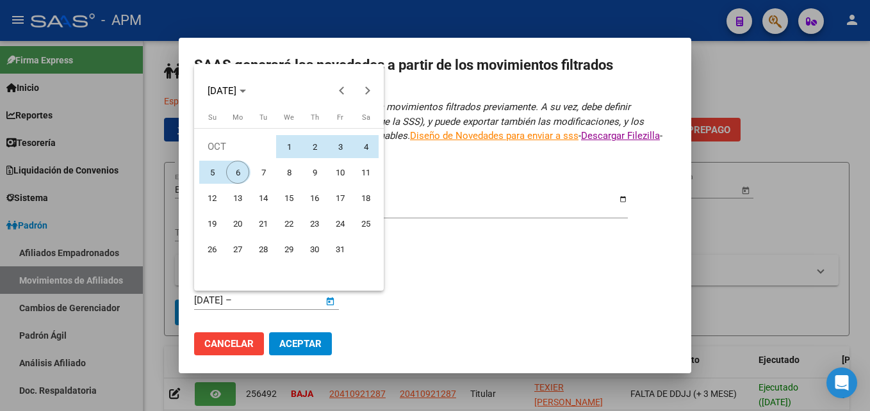
click at [237, 176] on span "6" at bounding box center [237, 172] width 23 height 23
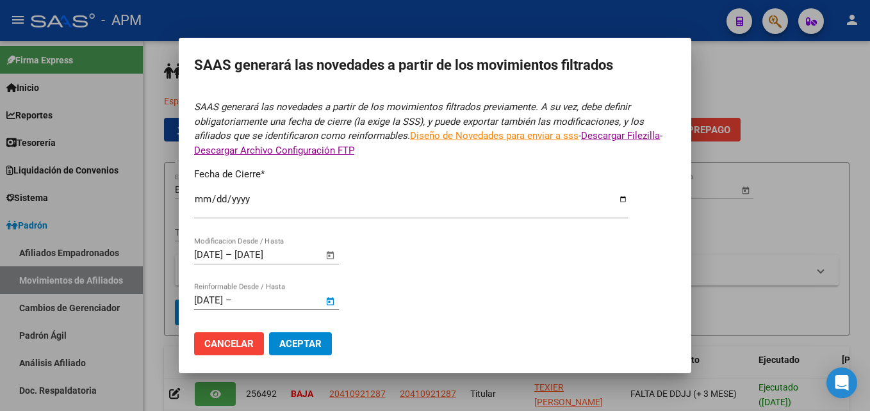
type input "[DATE]"
click at [316, 339] on span "Aceptar" at bounding box center [300, 344] width 42 height 12
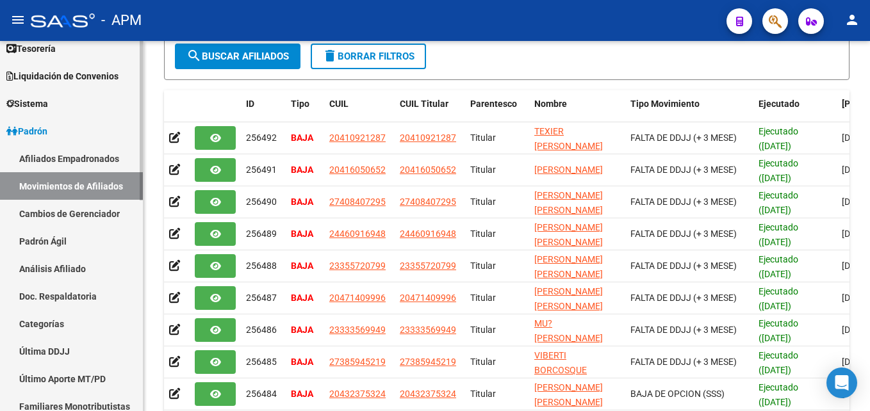
scroll to position [256, 0]
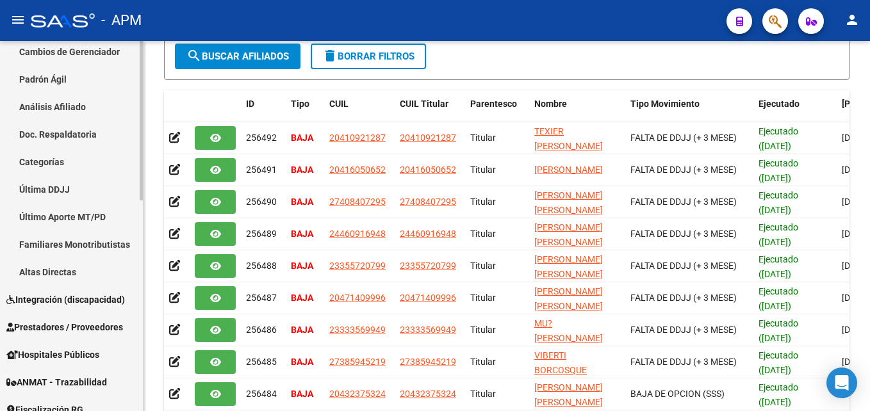
click at [51, 327] on span "Prestadores / Proveedores" at bounding box center [64, 327] width 117 height 14
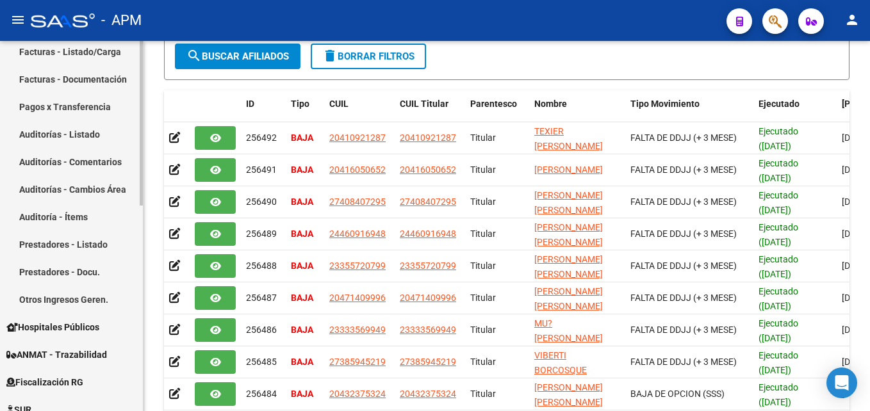
scroll to position [192, 0]
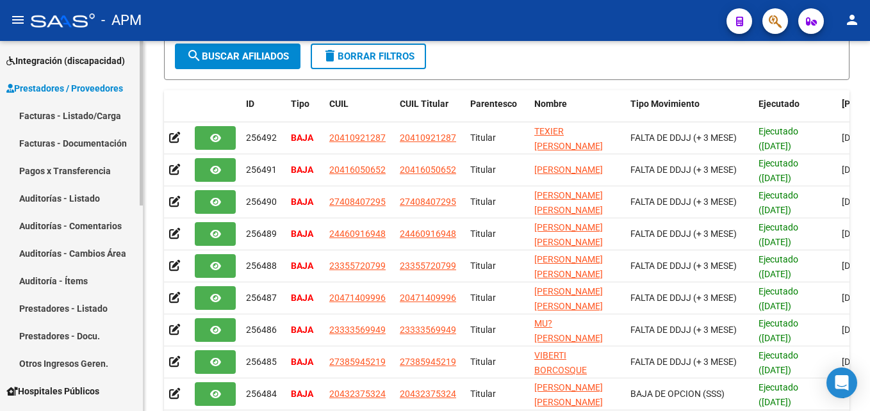
click at [79, 193] on link "Auditorías - Listado" at bounding box center [71, 198] width 143 height 28
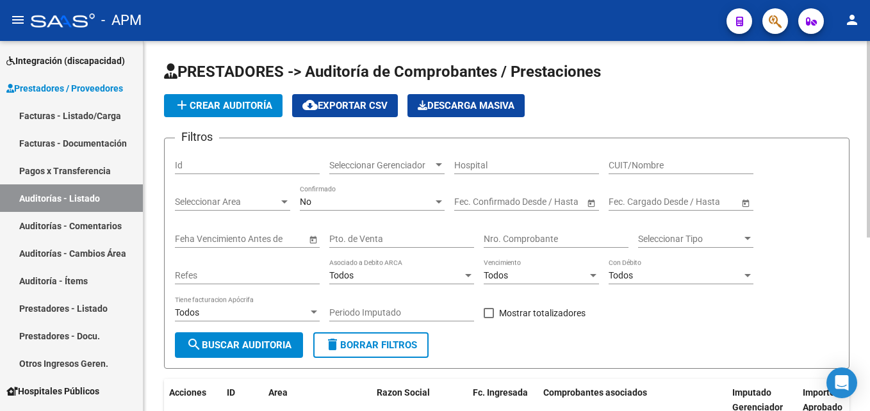
click at [212, 106] on span "add Crear Auditoría" at bounding box center [223, 106] width 98 height 12
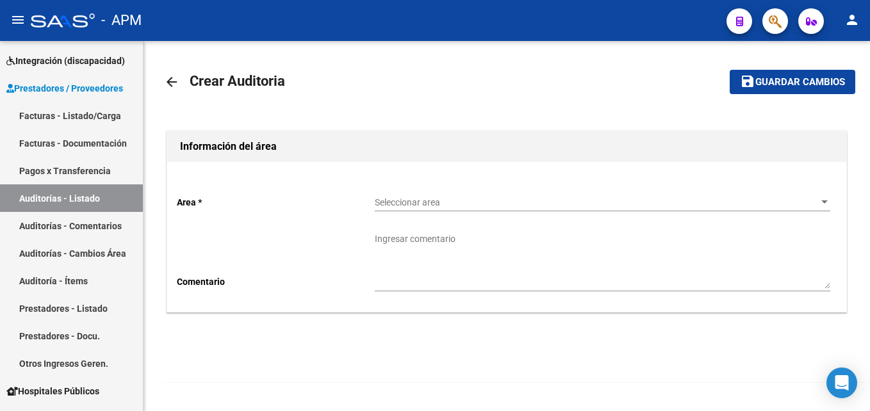
click at [821, 204] on div at bounding box center [825, 202] width 12 height 10
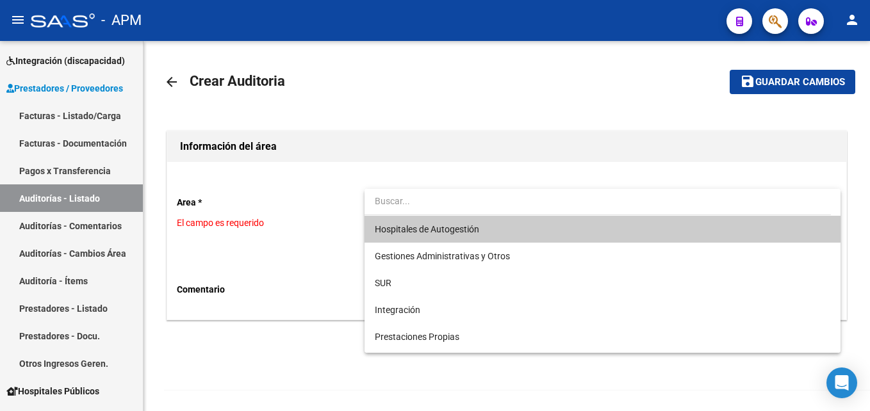
click at [532, 232] on span "Hospitales de Autogestión" at bounding box center [602, 229] width 455 height 27
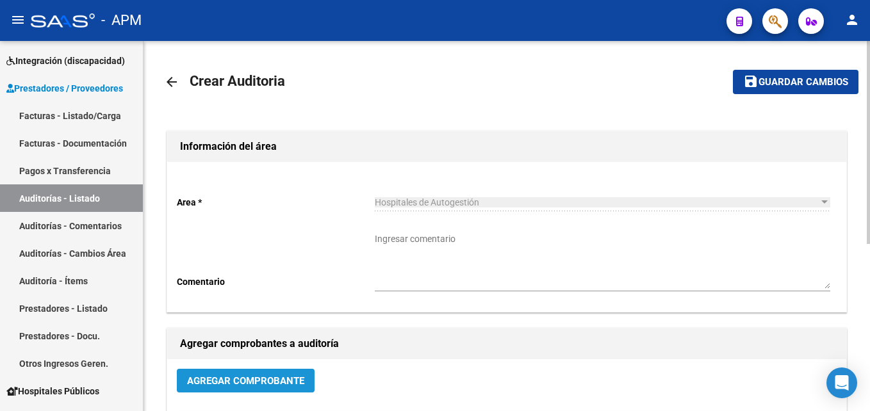
click at [271, 387] on span "Agregar Comprobante" at bounding box center [245, 381] width 117 height 12
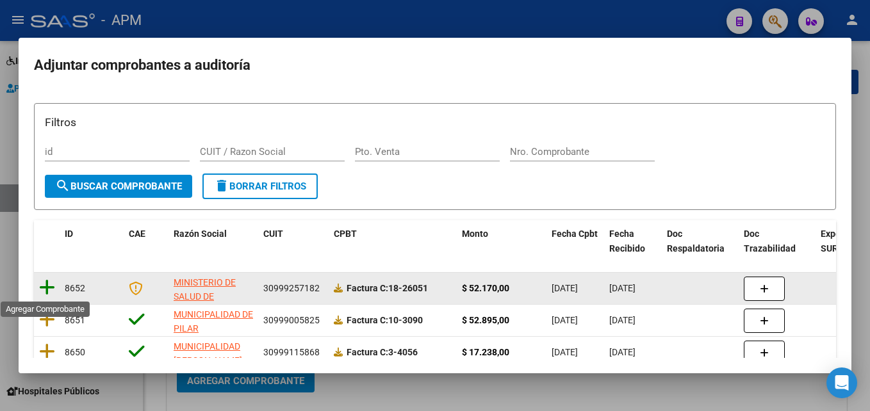
click at [45, 290] on icon at bounding box center [47, 288] width 16 height 18
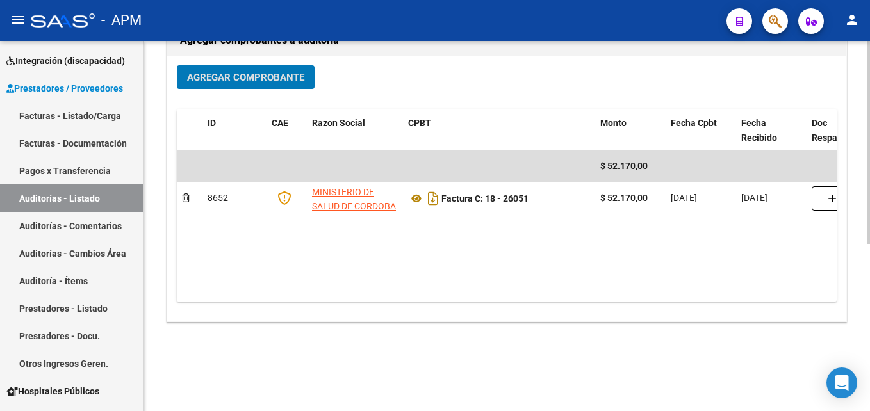
scroll to position [306, 0]
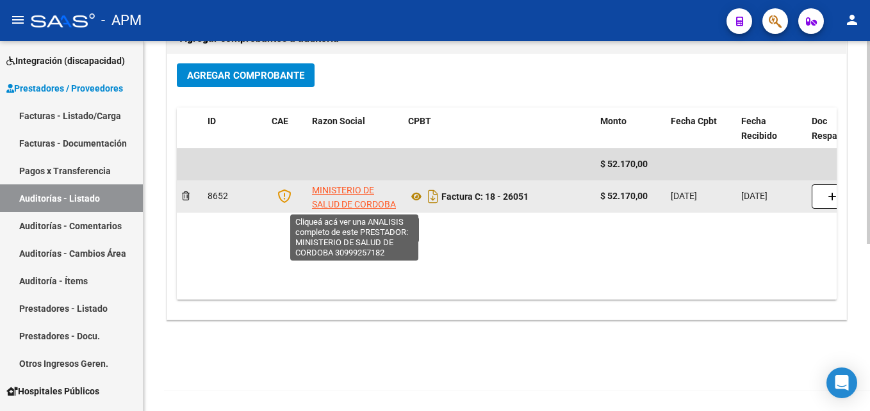
click at [345, 203] on span "MINISTERIO DE SALUD DE CORDOBA" at bounding box center [354, 197] width 84 height 25
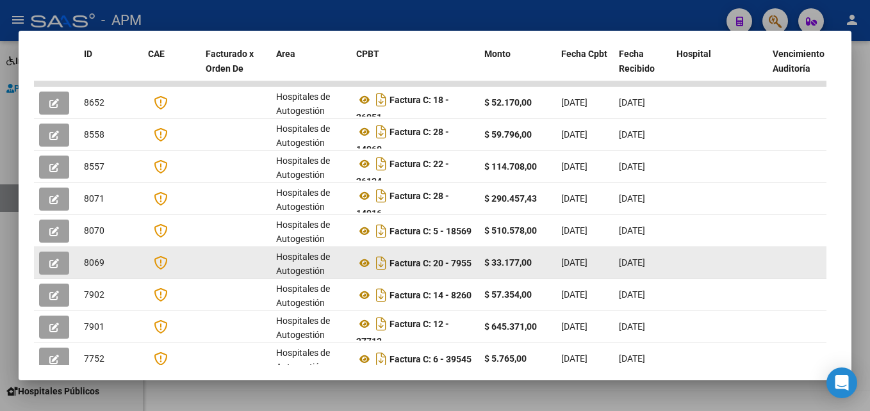
scroll to position [143, 0]
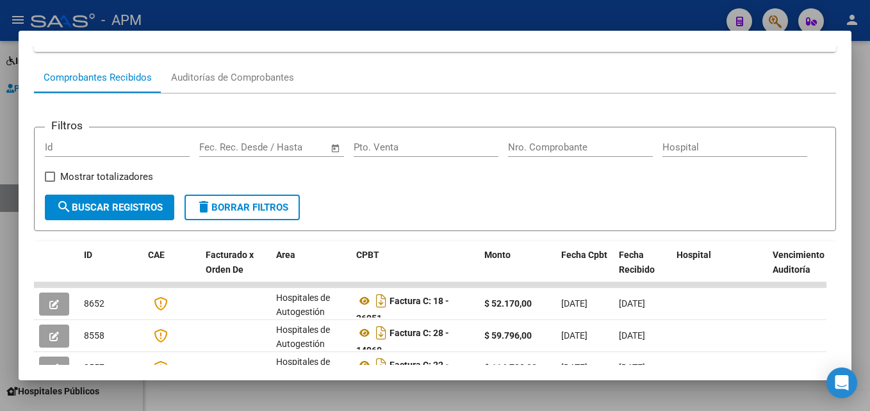
click at [623, 397] on div at bounding box center [435, 205] width 870 height 411
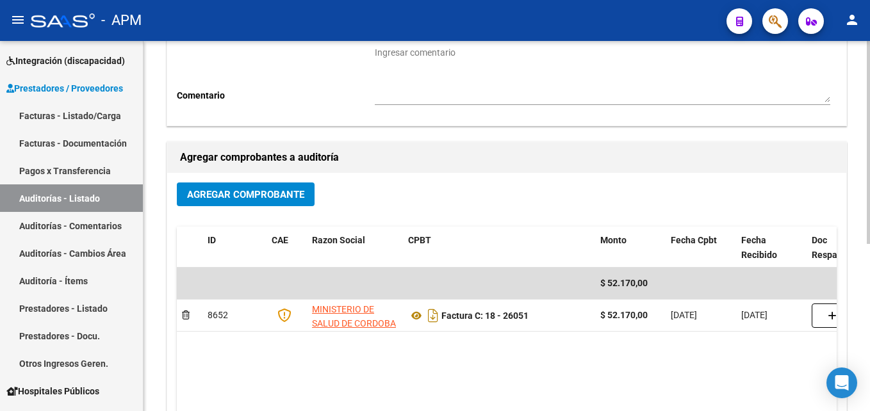
scroll to position [0, 0]
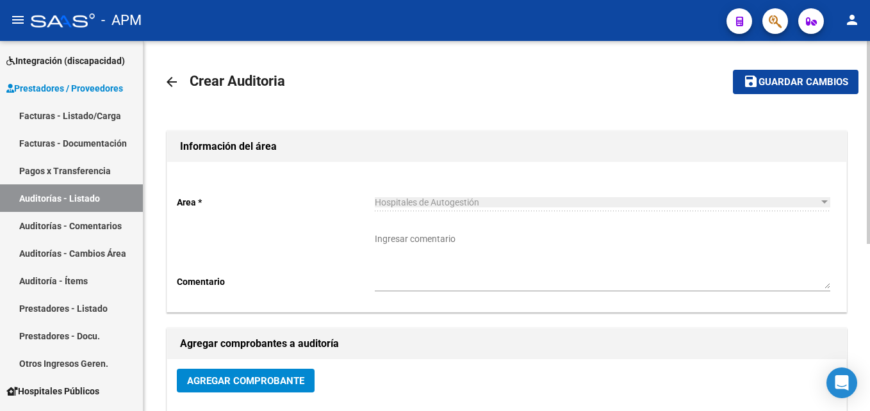
click at [788, 82] on span "Guardar cambios" at bounding box center [803, 83] width 90 height 12
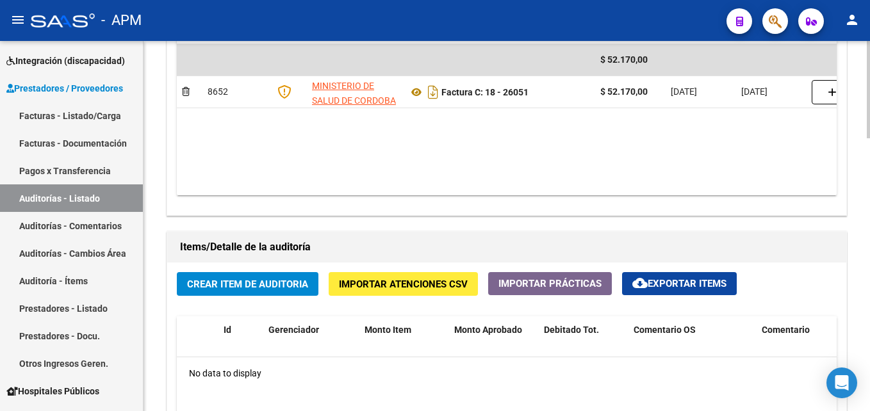
scroll to position [897, 0]
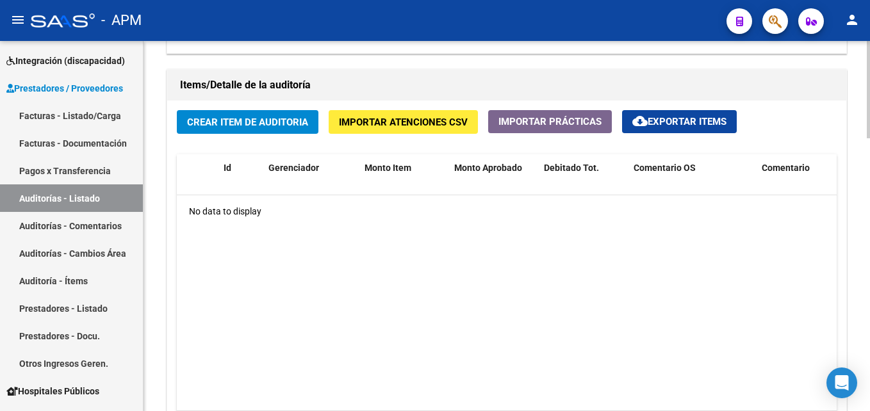
click at [279, 122] on span "Crear Item de Auditoria" at bounding box center [247, 123] width 121 height 12
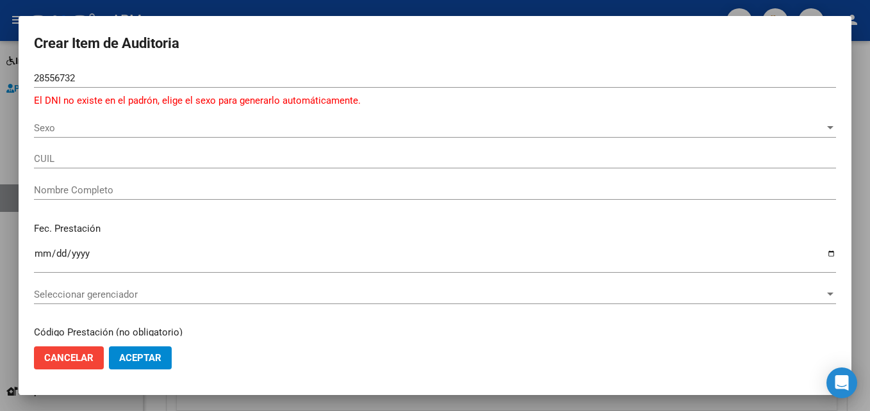
click at [37, 231] on p "Fec. Prestación" at bounding box center [435, 229] width 802 height 15
click at [56, 83] on input "28556732" at bounding box center [435, 78] width 802 height 12
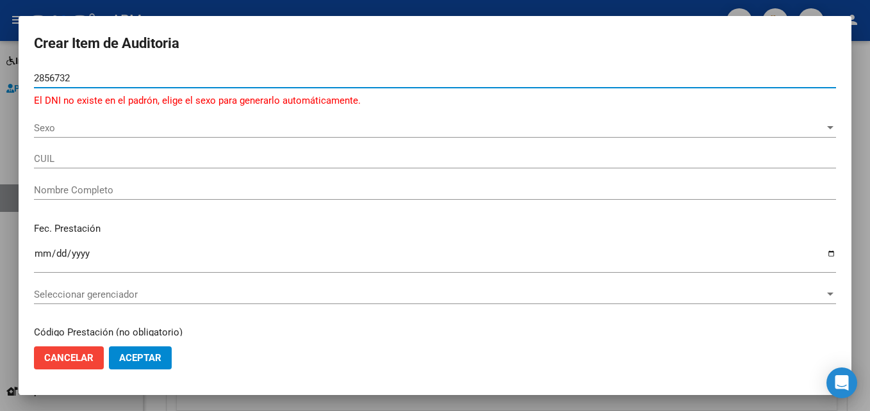
type input "28566732"
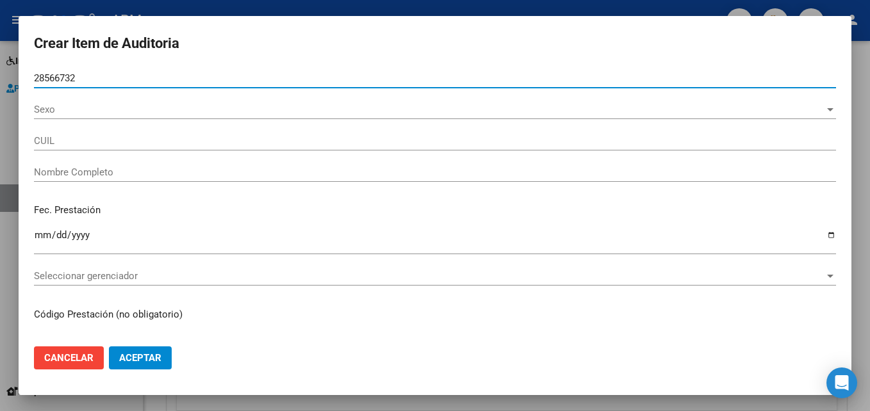
type input "27285667327"
type input "[PERSON_NAME] DE LOS [PERSON_NAME] -"
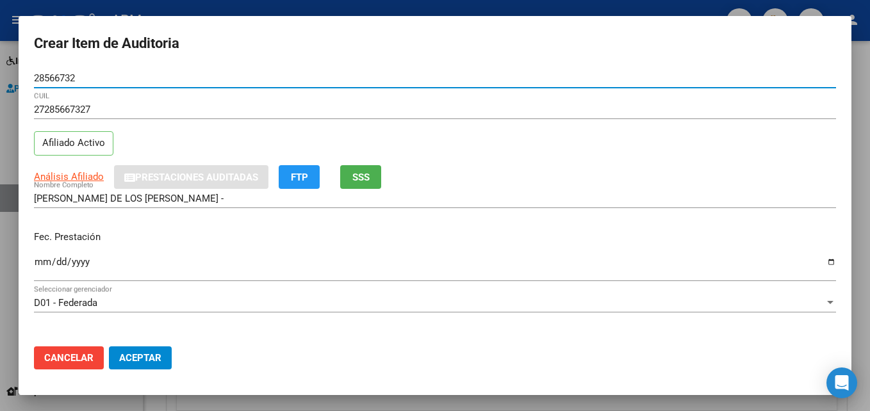
type input "28566732"
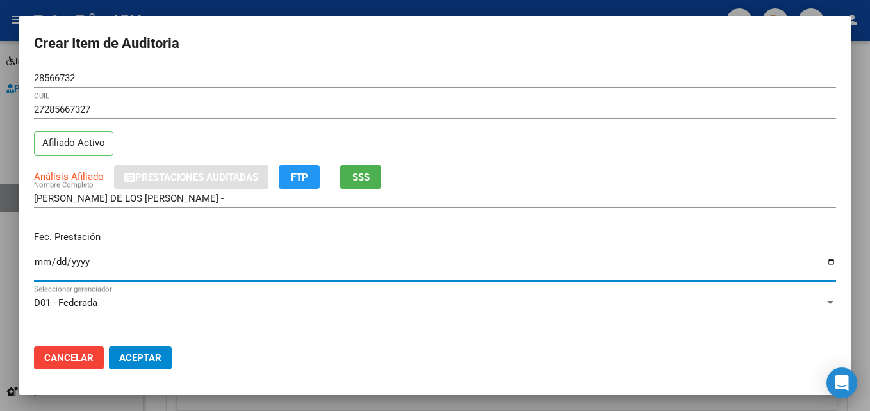
click at [45, 263] on input "Ingresar la fecha" at bounding box center [435, 267] width 802 height 20
type input "[DATE]"
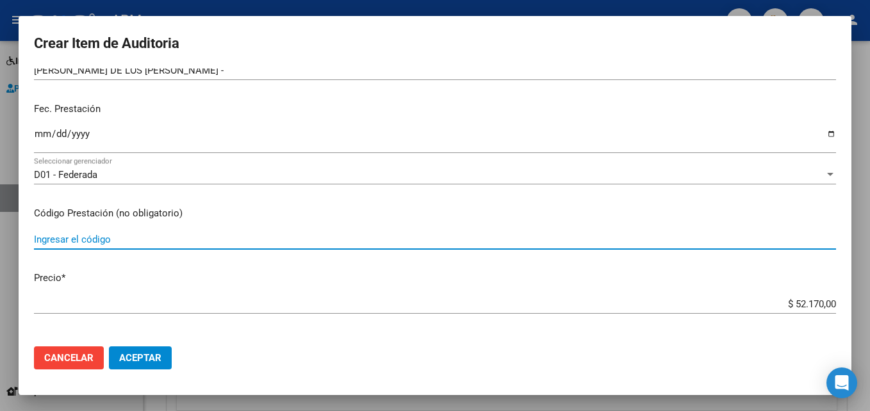
click at [86, 243] on input "Ingresar el código" at bounding box center [435, 240] width 802 height 12
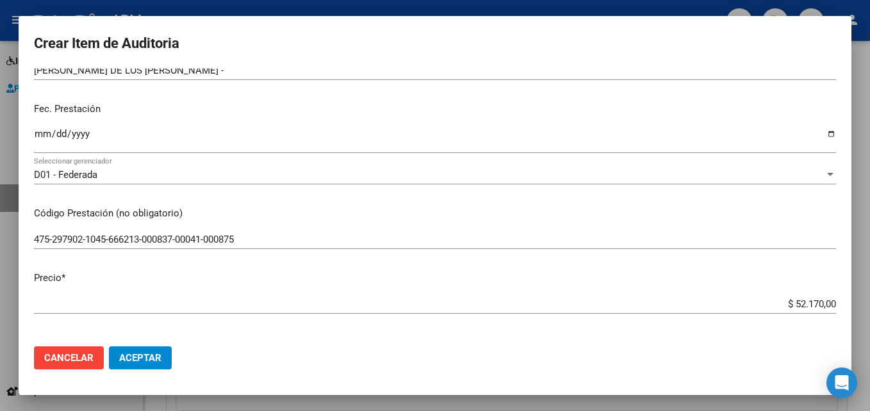
scroll to position [192, 0]
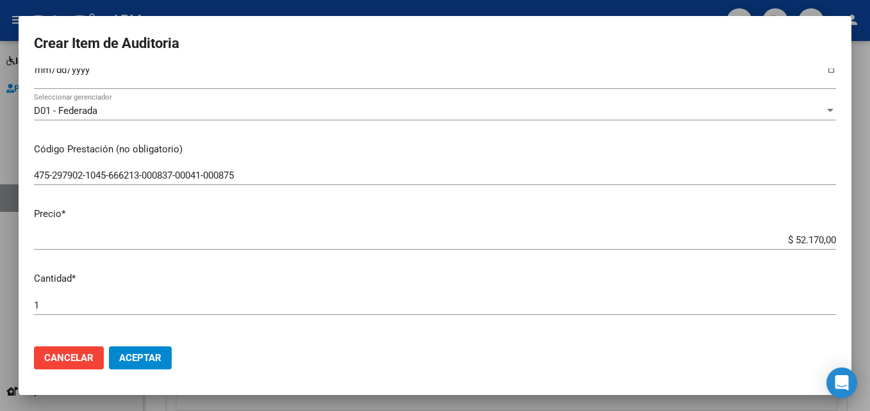
click at [284, 181] on input "475-297902-1045-666213-000837-00041-000875" at bounding box center [435, 176] width 802 height 12
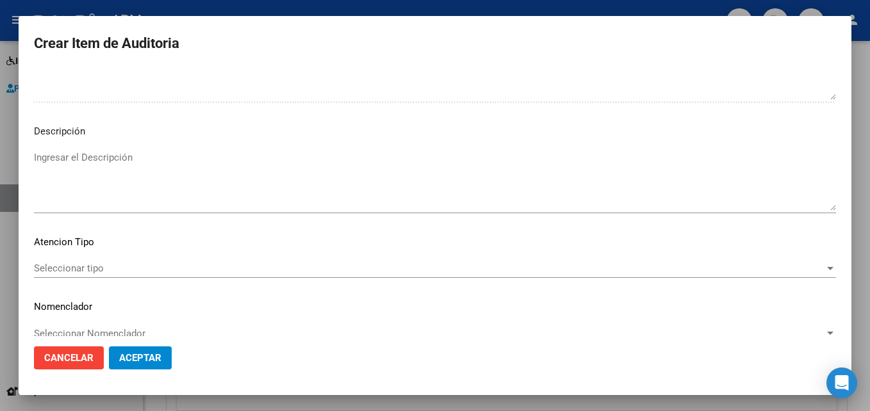
scroll to position [886, 0]
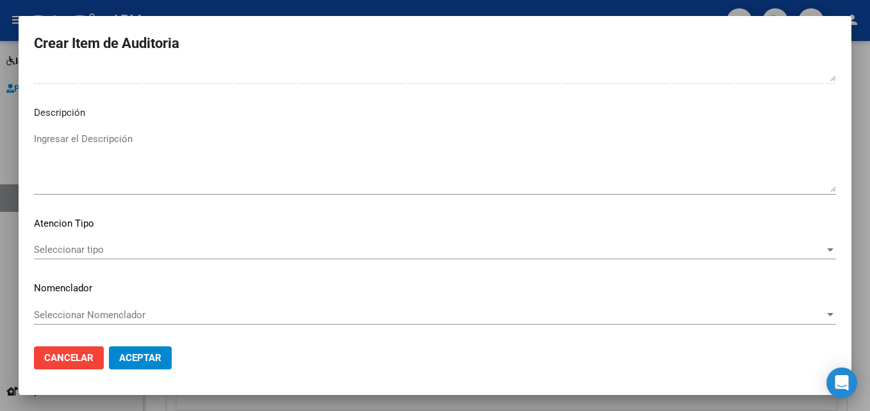
type input "475-297902-1045-666213-000837-00041-000875 (31-3)902-174-876-1035-1040-5230-475…"
click at [812, 257] on div "Seleccionar tipo Seleccionar tipo" at bounding box center [435, 249] width 802 height 19
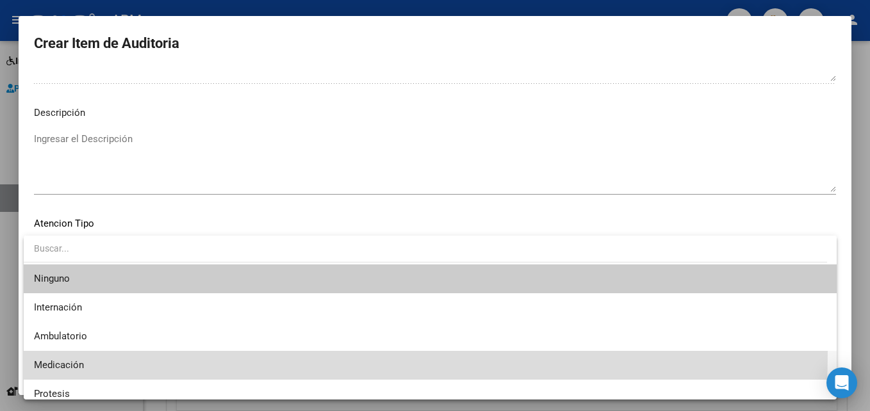
drag, startPoint x: 65, startPoint y: 352, endPoint x: 58, endPoint y: 361, distance: 11.4
click at [58, 360] on span "Medicación" at bounding box center [430, 365] width 792 height 29
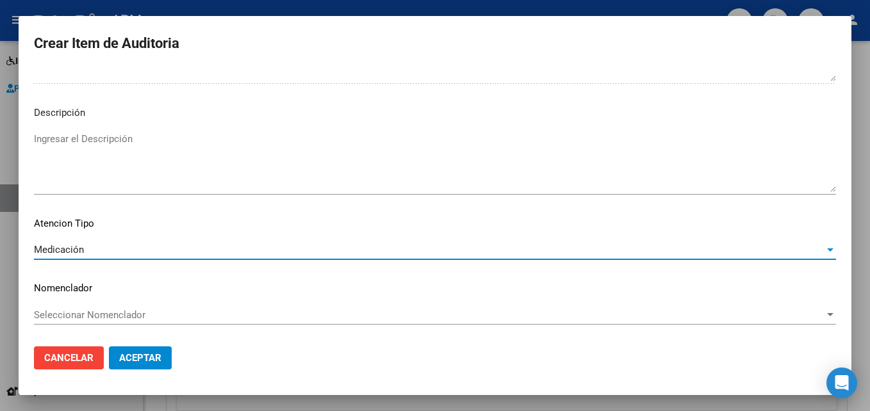
drag, startPoint x: 58, startPoint y: 361, endPoint x: 435, endPoint y: 284, distance: 384.4
click at [435, 284] on p "Nomenclador" at bounding box center [435, 288] width 802 height 15
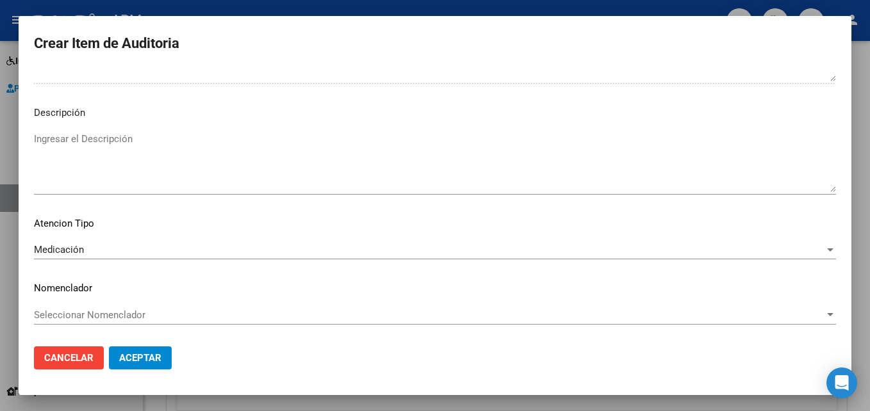
click at [812, 248] on div "Medicación" at bounding box center [429, 250] width 790 height 12
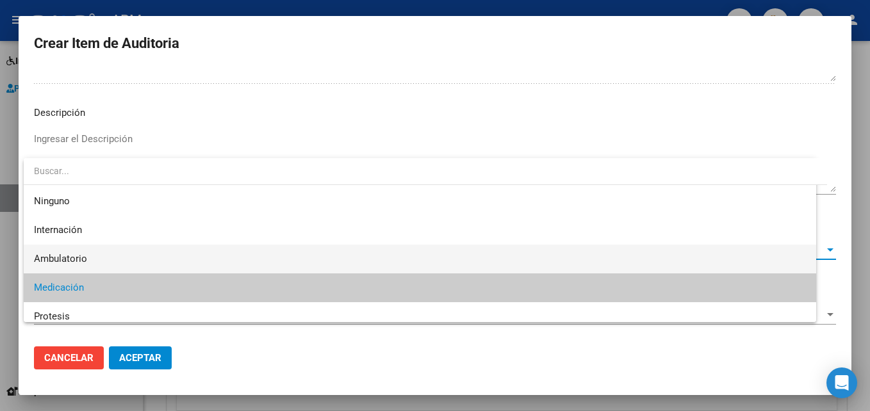
scroll to position [38, 0]
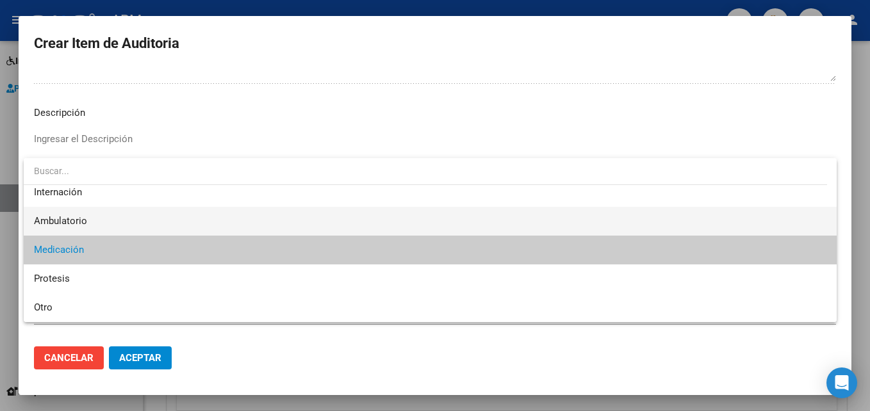
click at [127, 213] on span "Ambulatorio" at bounding box center [430, 221] width 792 height 29
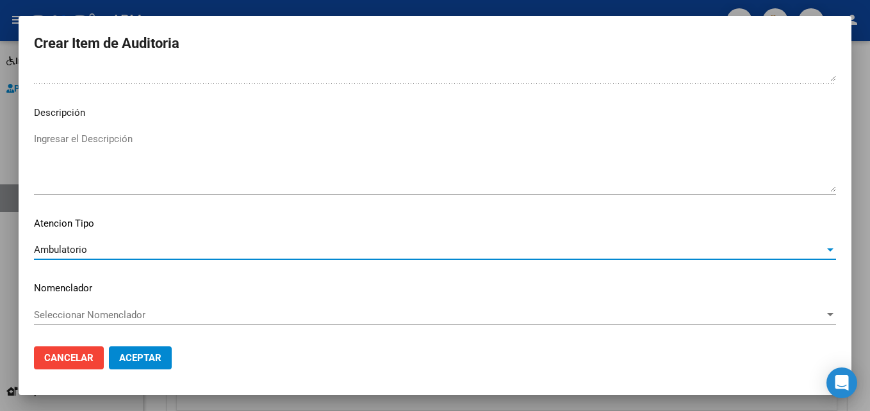
click at [164, 359] on button "Aceptar" at bounding box center [140, 358] width 63 height 23
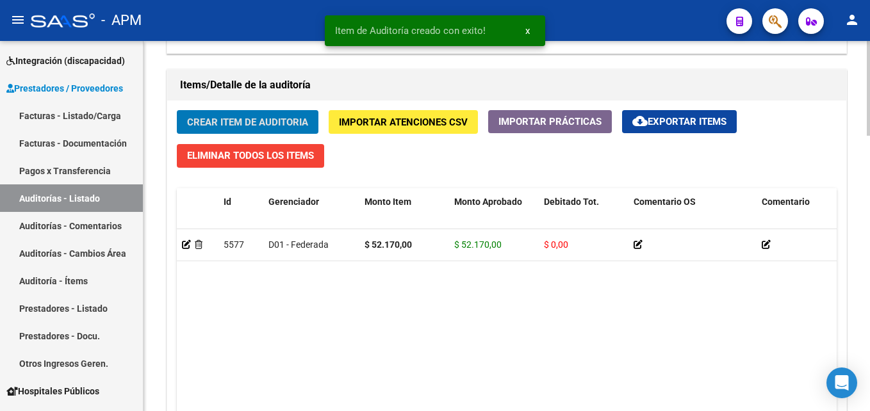
scroll to position [1074, 0]
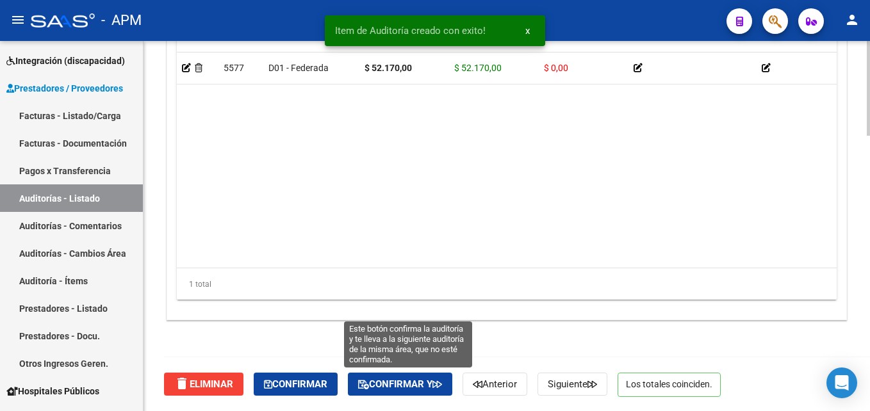
click at [405, 385] on span "Confirmar y" at bounding box center [400, 385] width 84 height 12
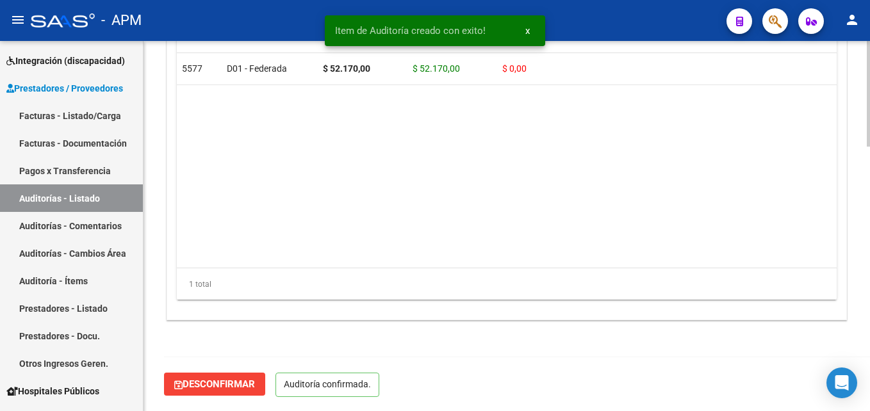
scroll to position [929, 0]
type input "202510"
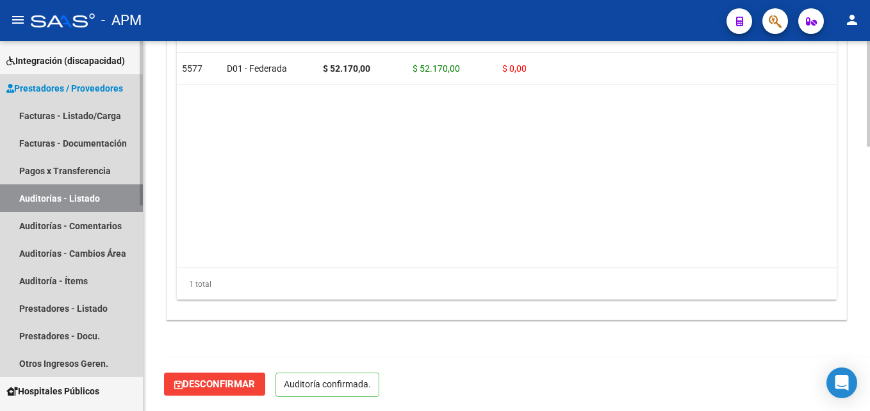
click at [109, 190] on link "Auditorías - Listado" at bounding box center [71, 198] width 143 height 28
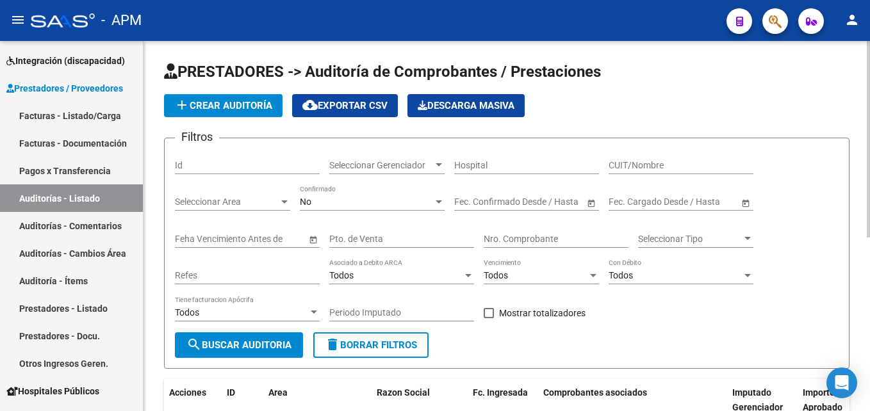
click at [427, 194] on div "No Confirmado" at bounding box center [372, 198] width 145 height 26
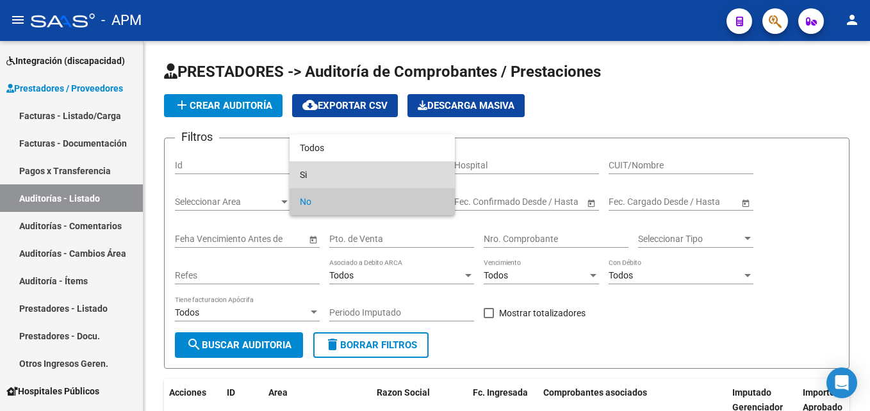
click at [423, 163] on span "Si" at bounding box center [372, 174] width 145 height 27
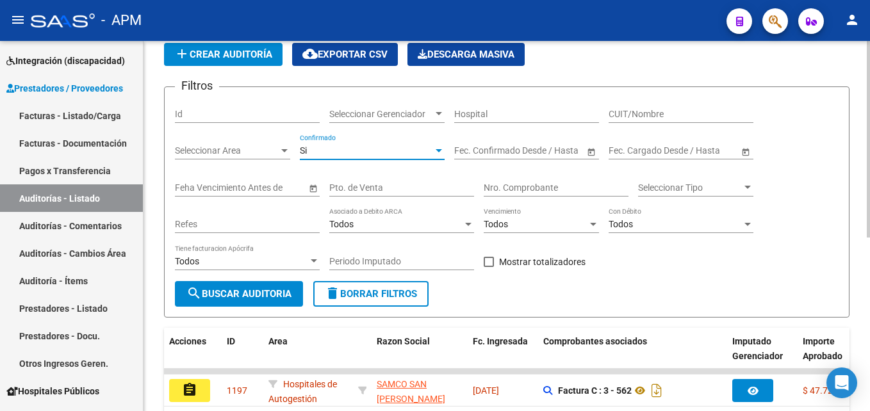
scroll to position [192, 0]
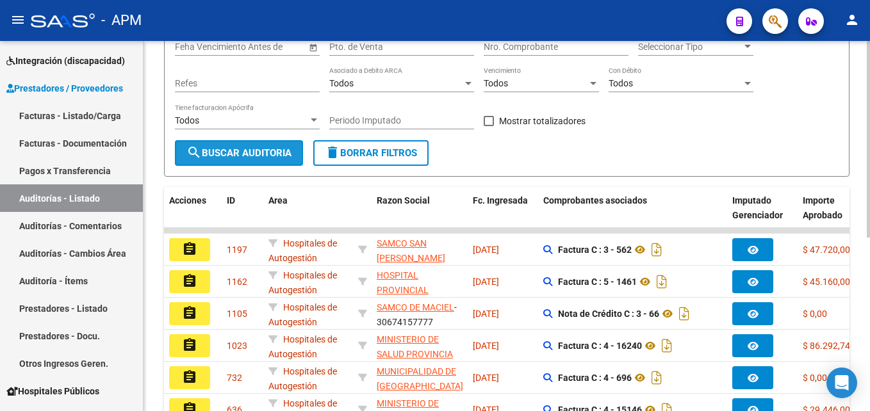
click at [240, 147] on span "search Buscar Auditoria" at bounding box center [238, 153] width 105 height 12
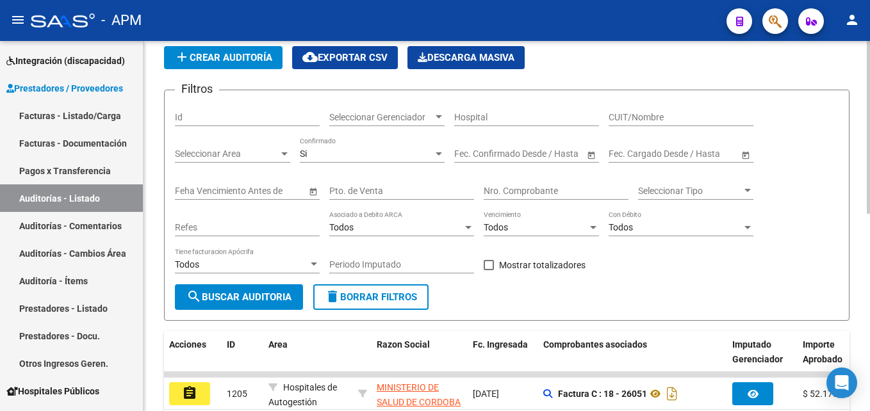
scroll to position [0, 0]
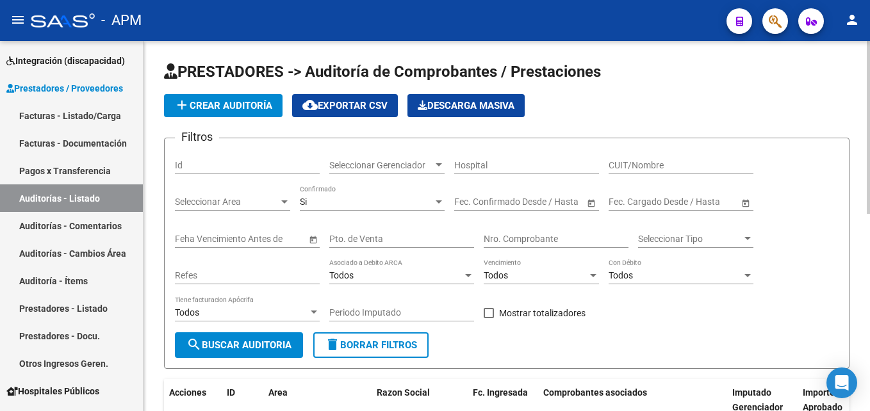
click at [259, 96] on button "add Crear Auditoría" at bounding box center [223, 105] width 119 height 23
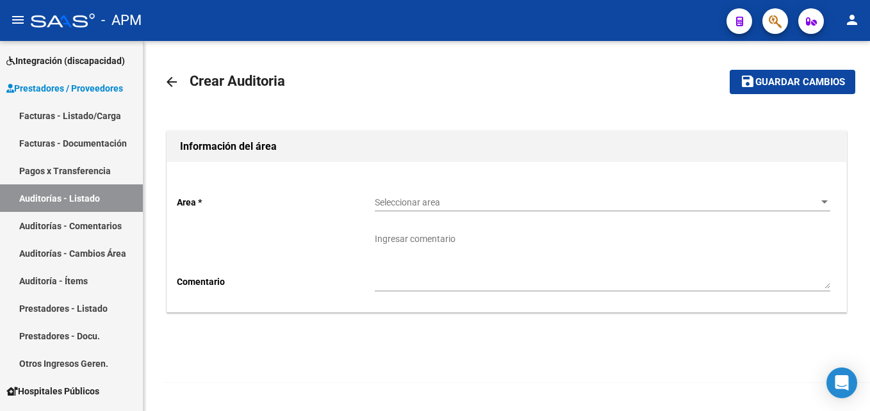
click at [527, 209] on div "Seleccionar area Seleccionar area" at bounding box center [602, 199] width 455 height 26
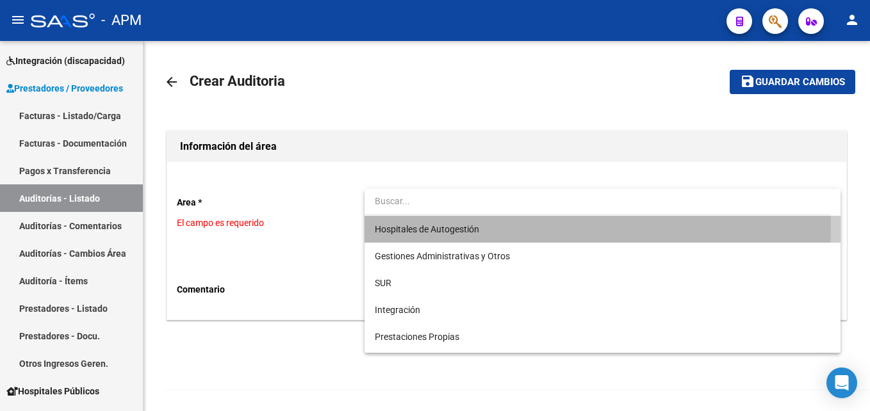
click at [503, 225] on span "Hospitales de Autogestión" at bounding box center [602, 229] width 455 height 27
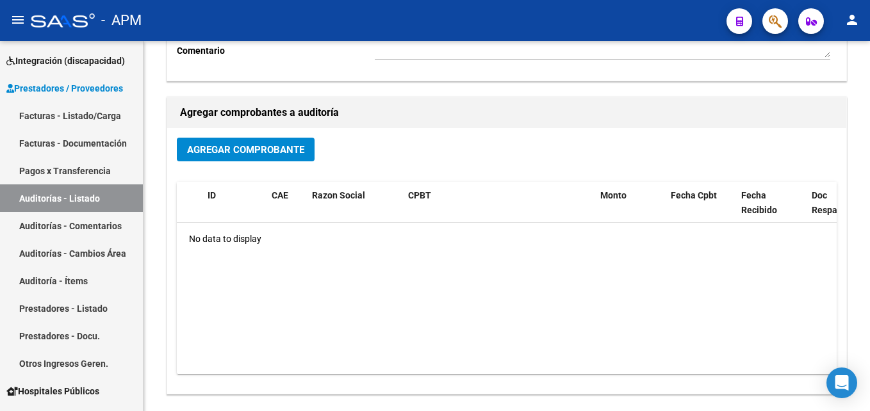
scroll to position [256, 0]
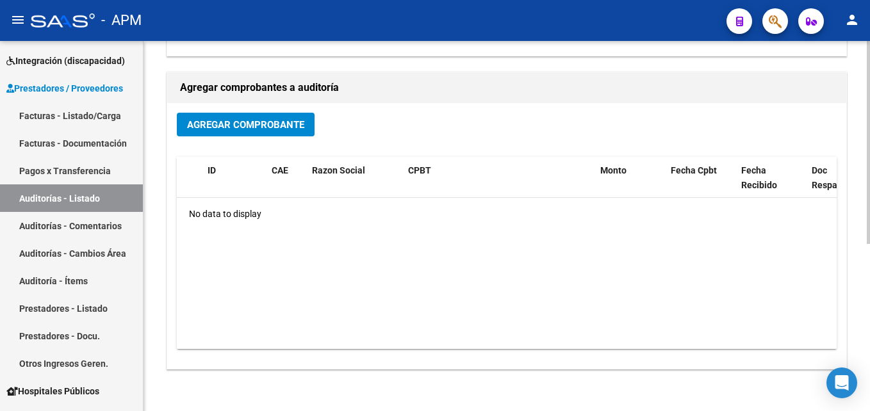
click at [203, 119] on span "Agregar Comprobante" at bounding box center [245, 125] width 117 height 12
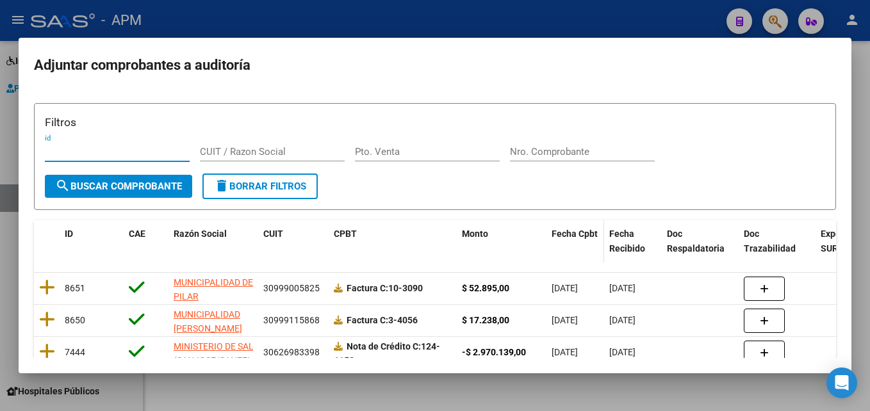
scroll to position [68, 0]
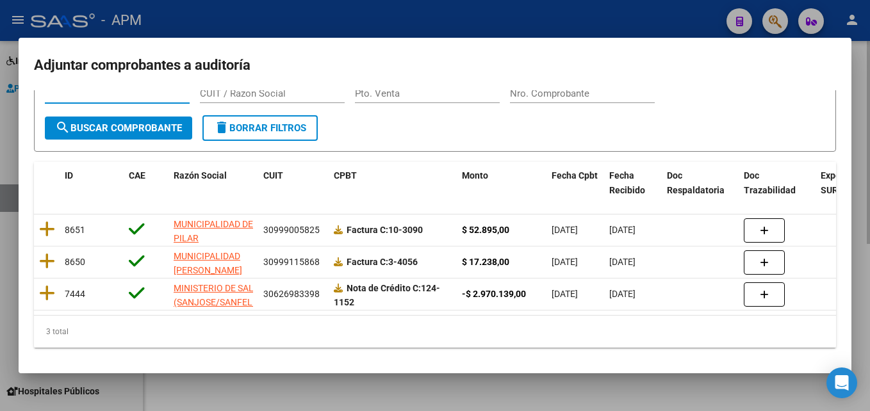
click at [380, 393] on div at bounding box center [435, 205] width 870 height 411
